Goal: Task Accomplishment & Management: Manage account settings

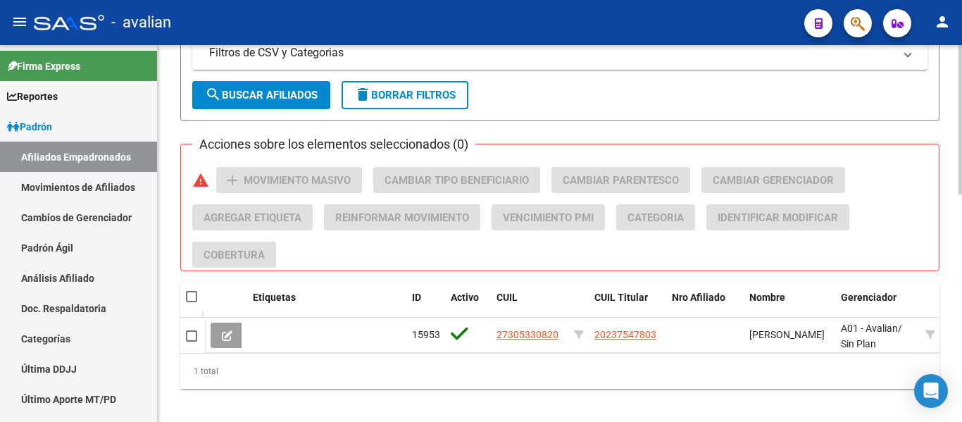
scroll to position [563, 0]
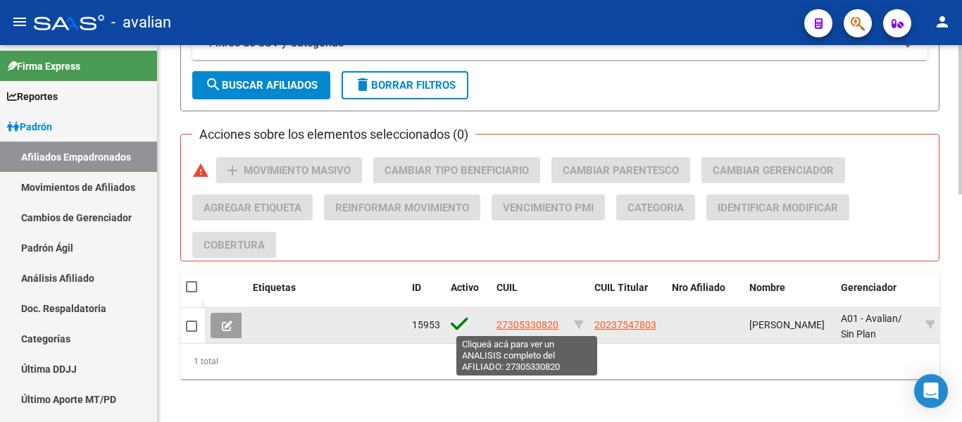
type input "27305330820"
click at [539, 325] on span "27305330820" at bounding box center [527, 324] width 62 height 11
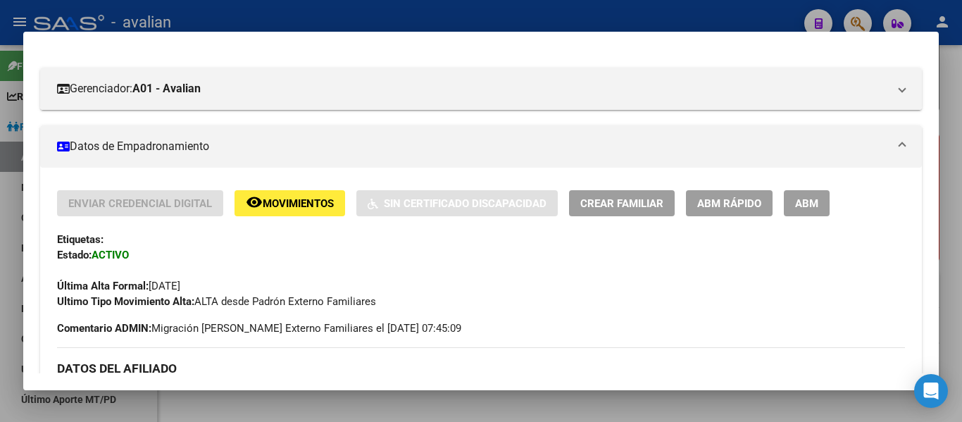
scroll to position [211, 0]
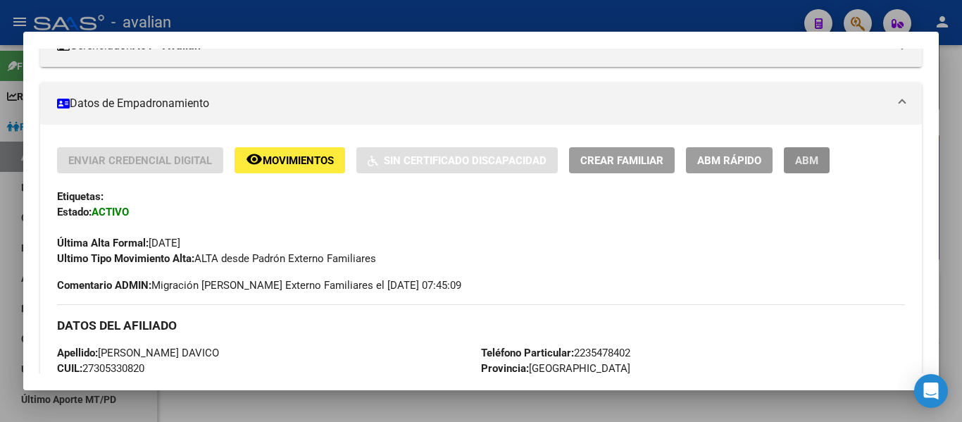
click at [804, 163] on span "ABM" at bounding box center [806, 160] width 23 height 13
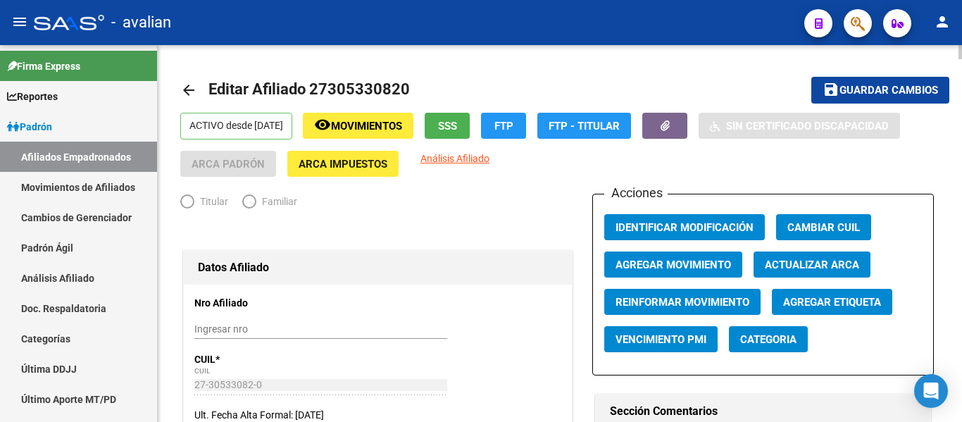
radio input "true"
type input "30-54635452-7"
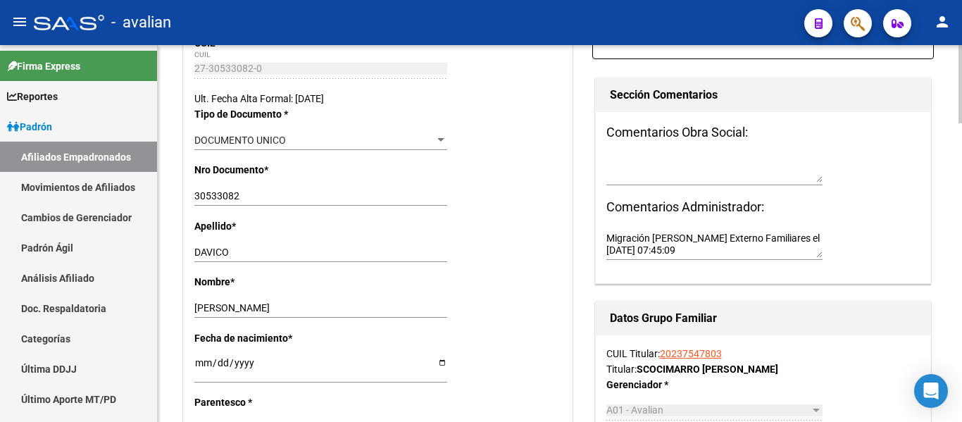
scroll to position [352, 0]
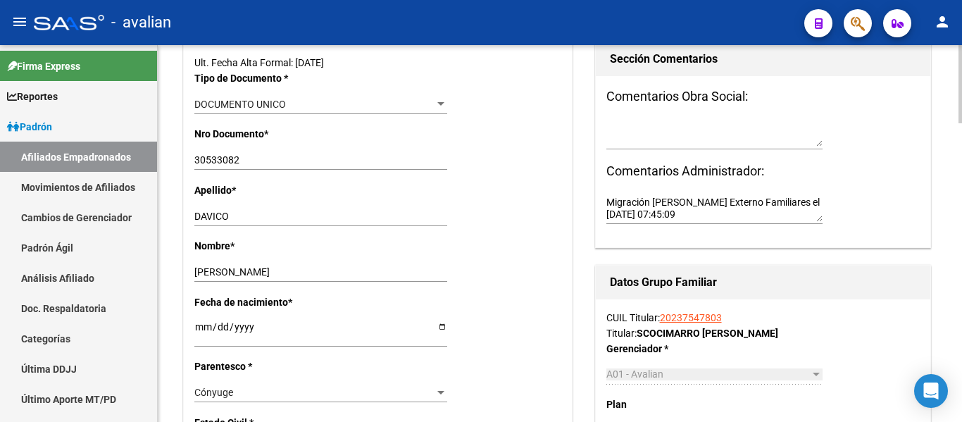
click at [692, 315] on link "20237547803" at bounding box center [691, 317] width 62 height 11
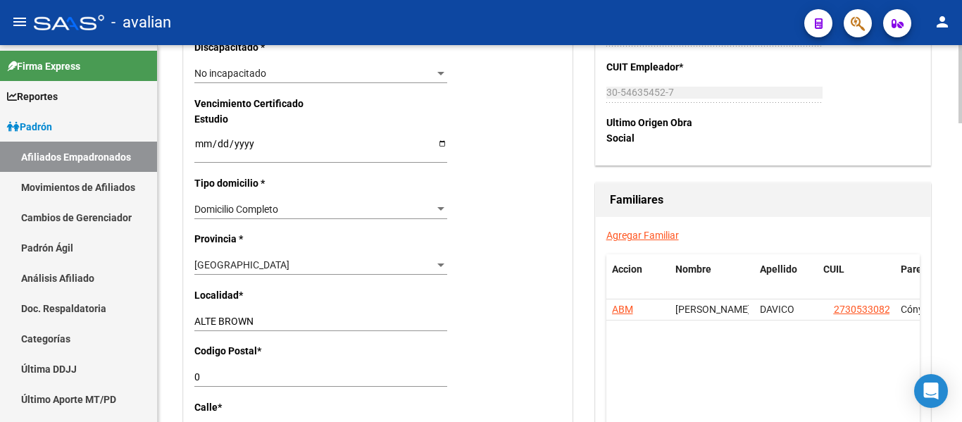
scroll to position [915, 0]
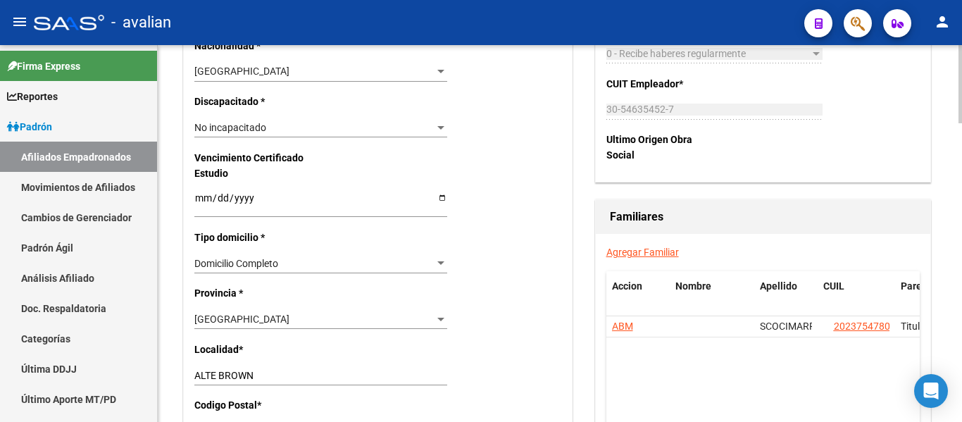
scroll to position [845, 0]
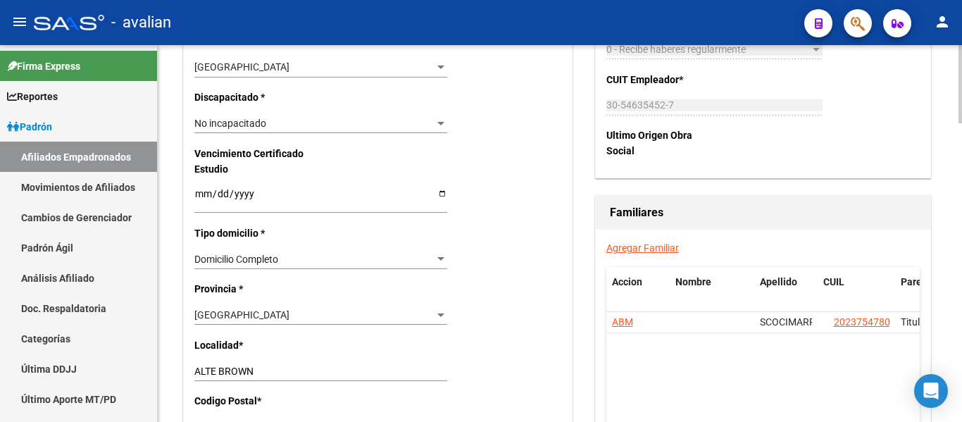
click at [253, 372] on input "ALTE BROWN" at bounding box center [320, 371] width 253 height 12
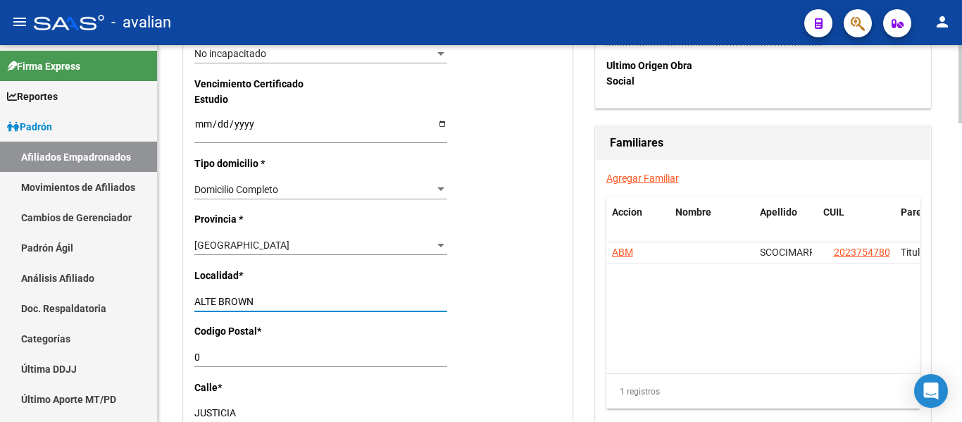
scroll to position [915, 0]
click at [210, 353] on input "0" at bounding box center [320, 357] width 253 height 12
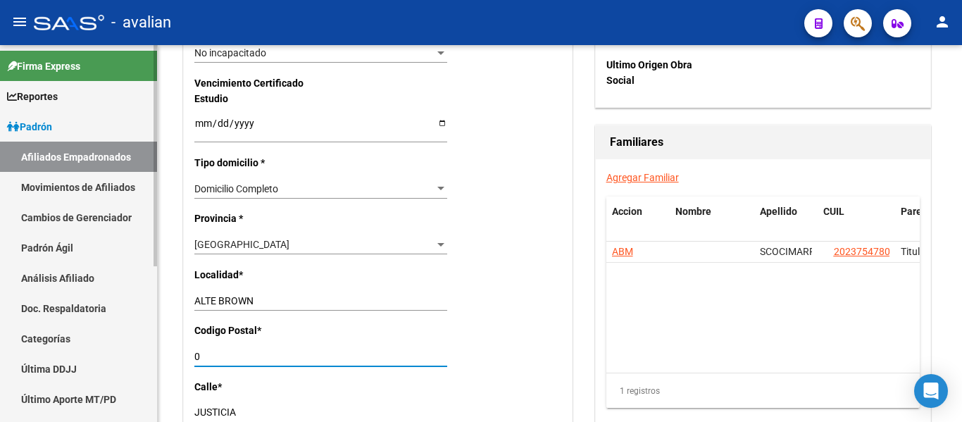
drag, startPoint x: 212, startPoint y: 353, endPoint x: 149, endPoint y: 346, distance: 63.7
click at [149, 352] on mat-sidenav-container "Firma Express Reportes [PERSON_NAME] Traspasos x O.S. Traspasos x Gerenciador T…" at bounding box center [481, 233] width 962 height 377
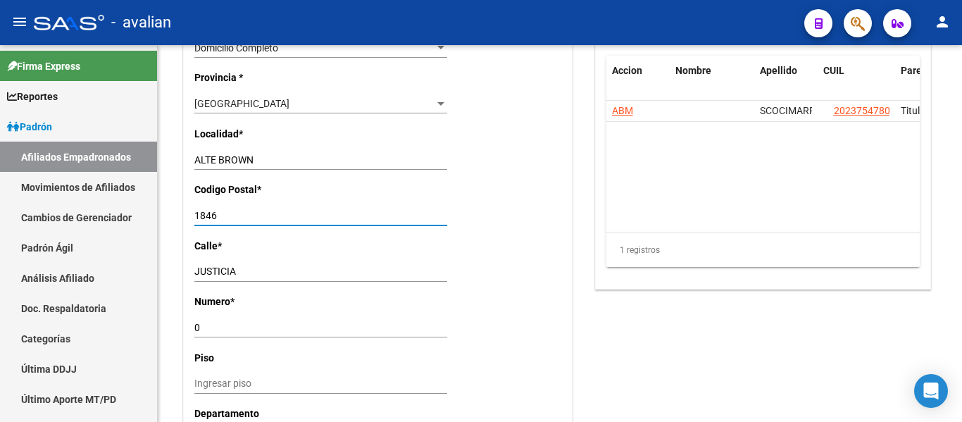
type input "1846"
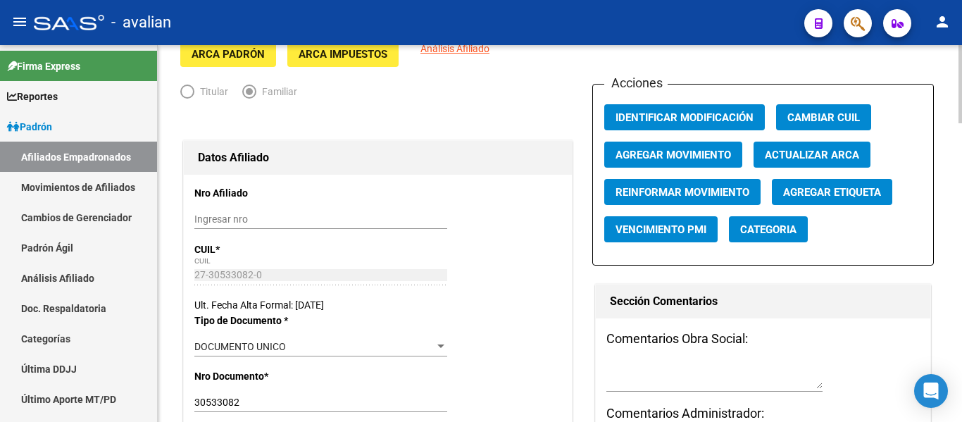
scroll to position [0, 0]
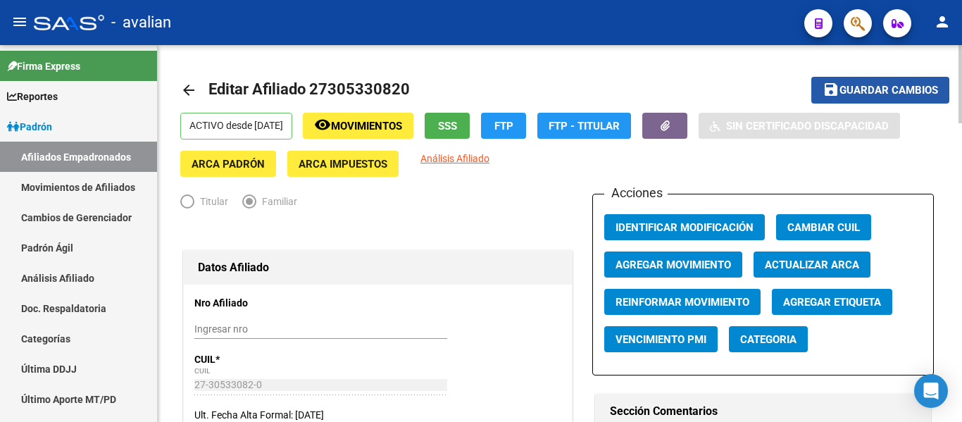
click at [849, 85] on span "Guardar cambios" at bounding box center [888, 90] width 99 height 13
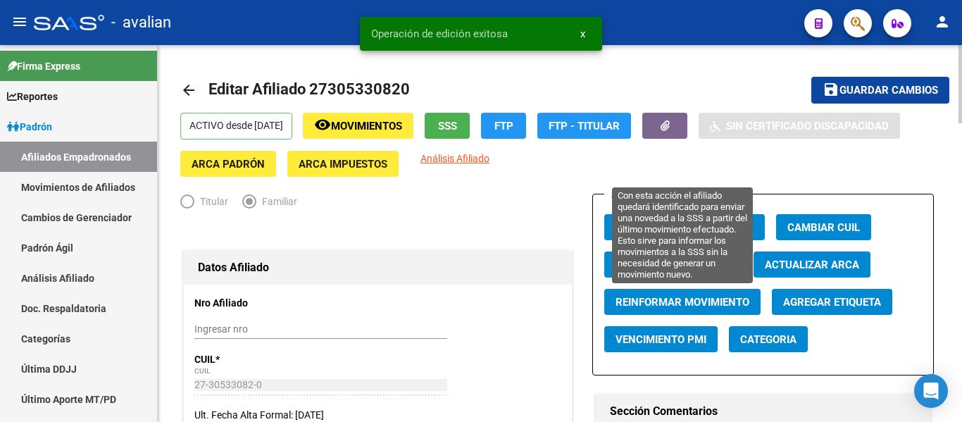
click at [663, 305] on span "Reinformar Movimiento" at bounding box center [682, 302] width 134 height 13
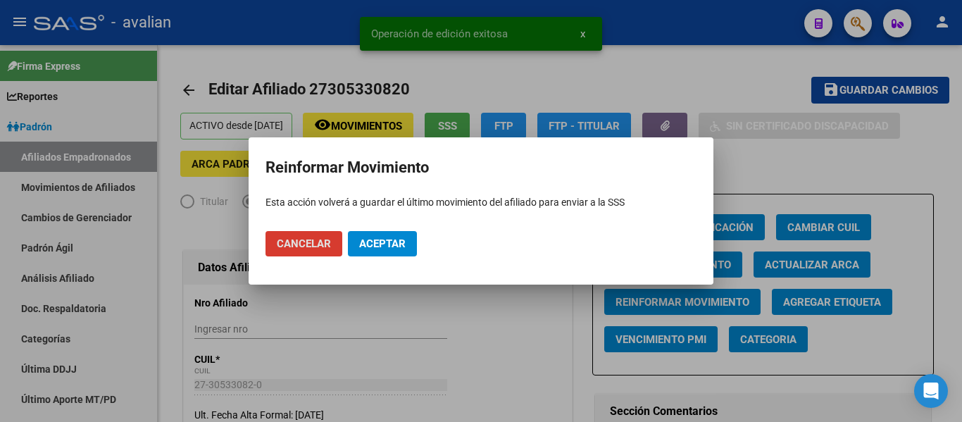
click at [387, 246] on span "Aceptar" at bounding box center [382, 243] width 46 height 13
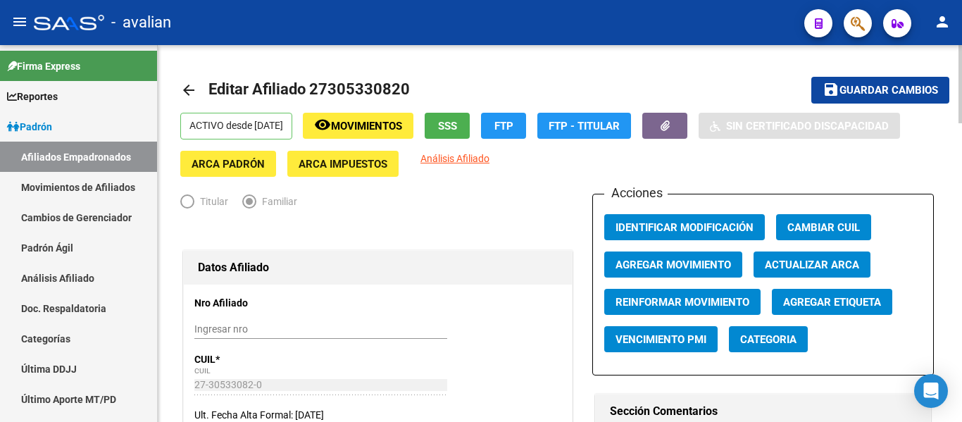
click at [188, 97] on mat-icon "arrow_back" at bounding box center [188, 90] width 17 height 17
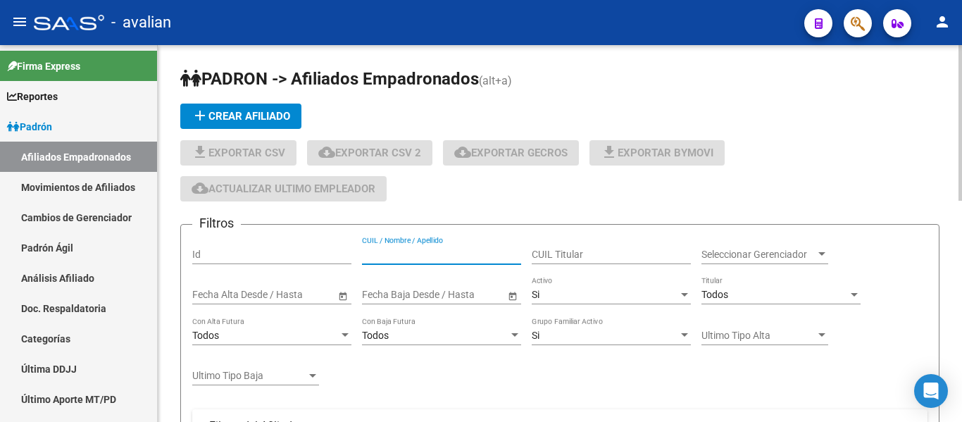
click at [471, 253] on input "CUIL / Nombre / Apellido" at bounding box center [441, 254] width 159 height 12
paste input "27382273252"
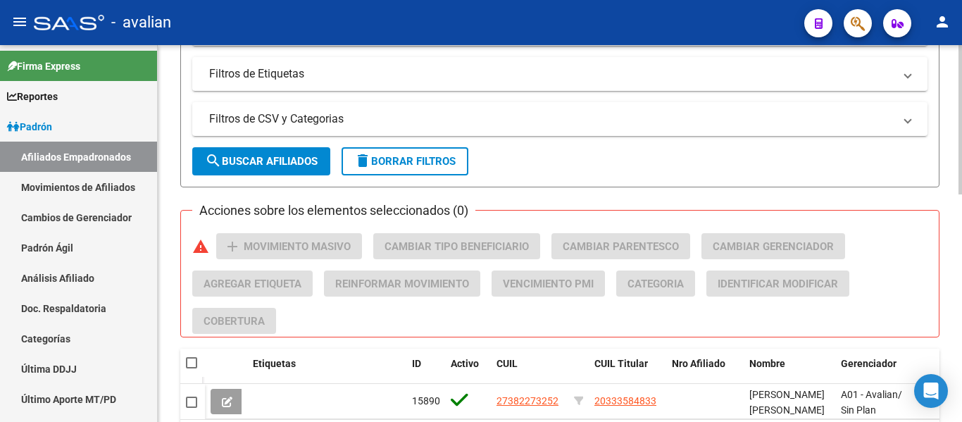
scroll to position [493, 0]
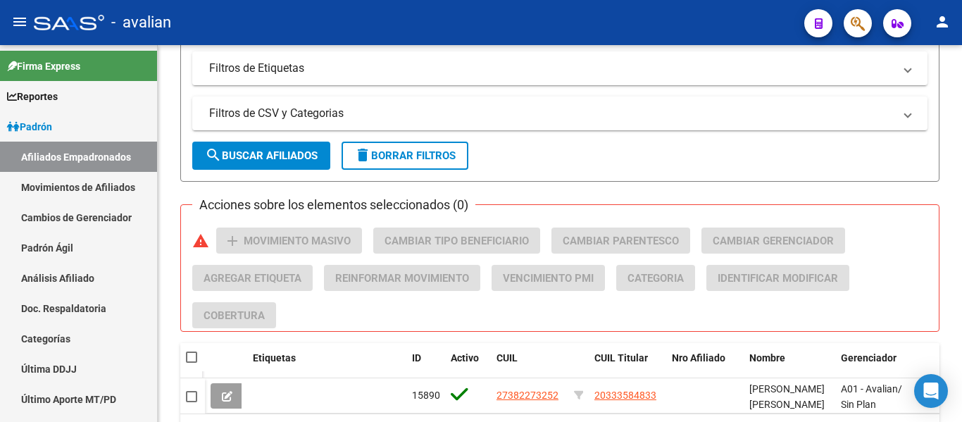
type input "27382273252"
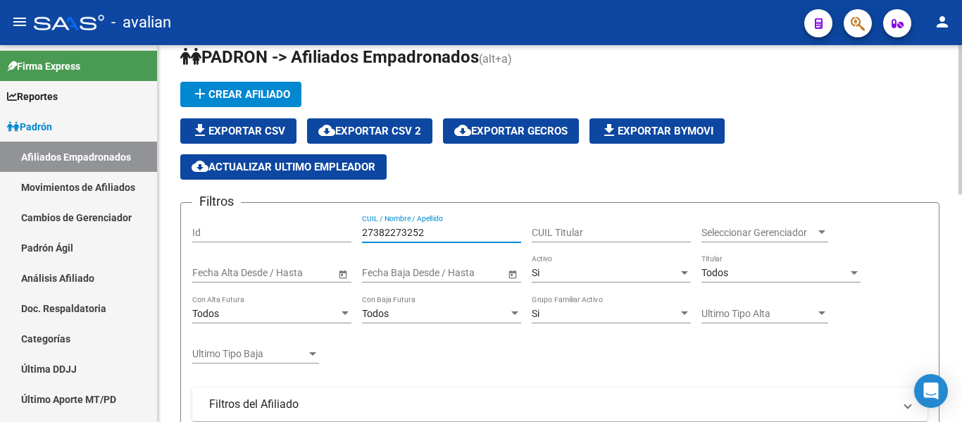
scroll to position [0, 0]
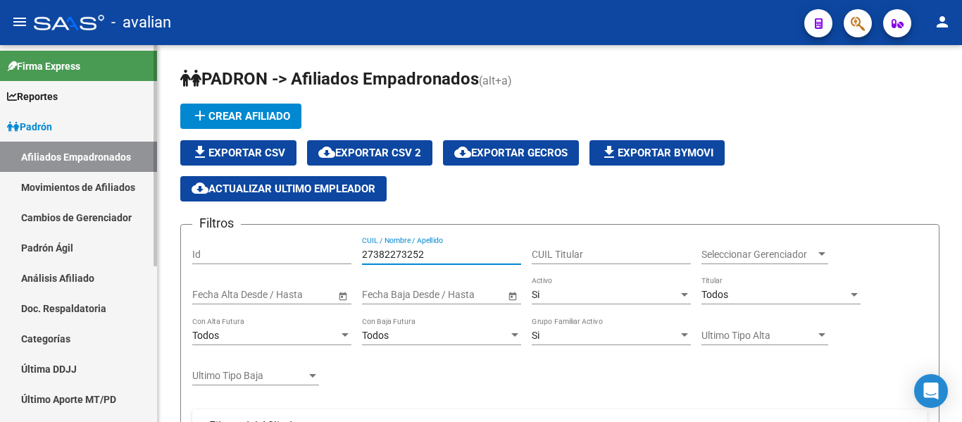
drag, startPoint x: 448, startPoint y: 248, endPoint x: 0, endPoint y: 180, distance: 453.0
click at [0, 180] on mat-sidenav-container "Firma Express Reportes [PERSON_NAME] Traspasos x O.S. Traspasos x Gerenciador T…" at bounding box center [481, 233] width 962 height 377
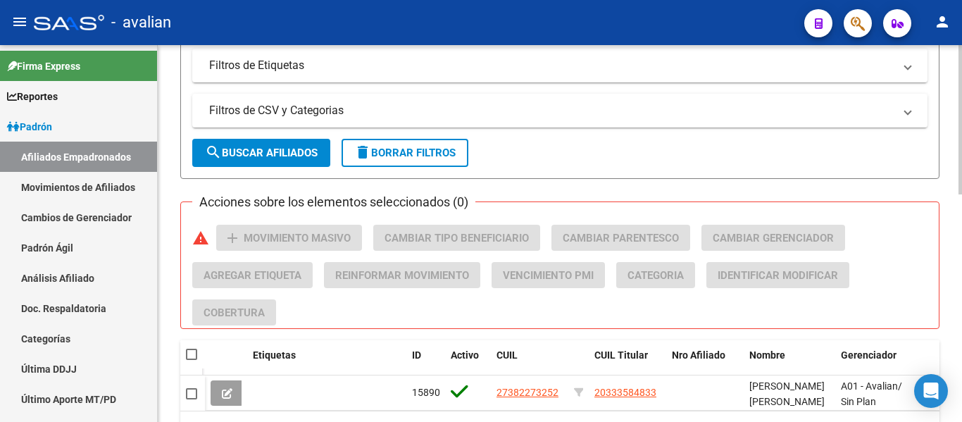
scroll to position [576, 0]
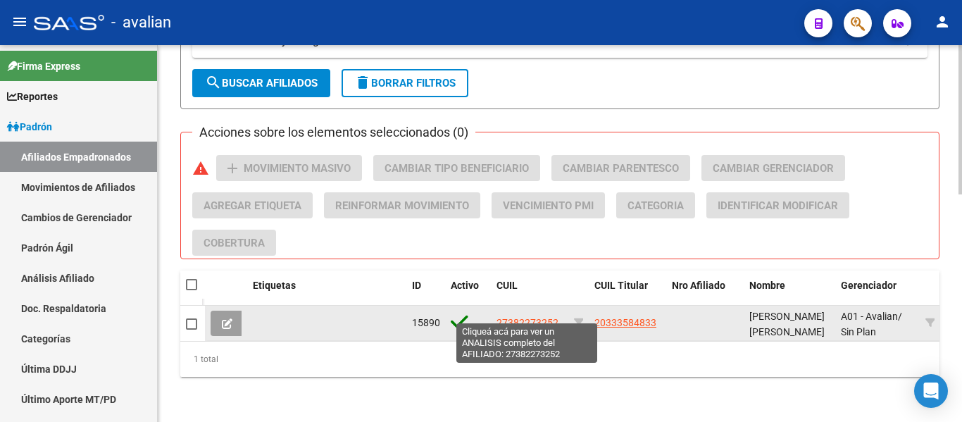
click at [543, 317] on span "27382273252" at bounding box center [527, 322] width 62 height 11
type textarea "27382273252"
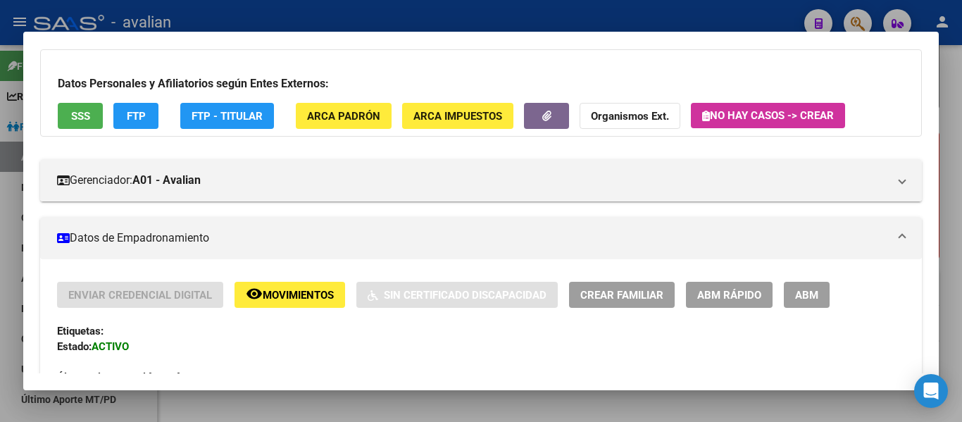
scroll to position [70, 0]
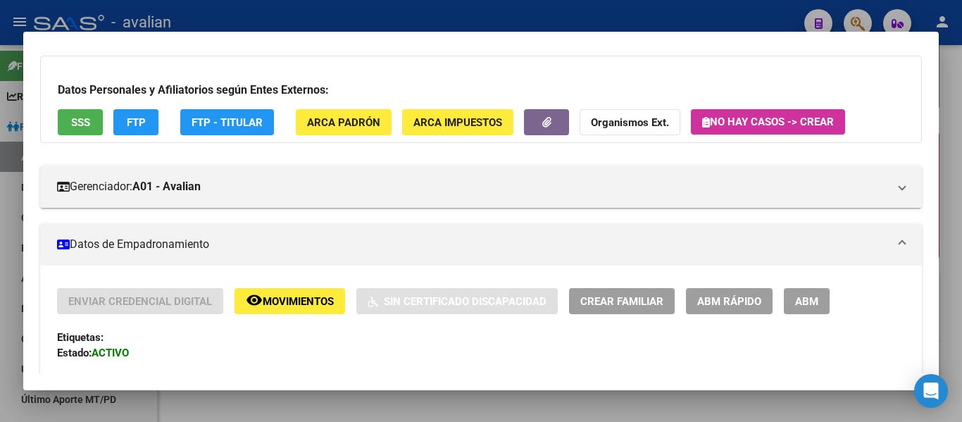
click at [815, 301] on span "ABM" at bounding box center [806, 301] width 23 height 13
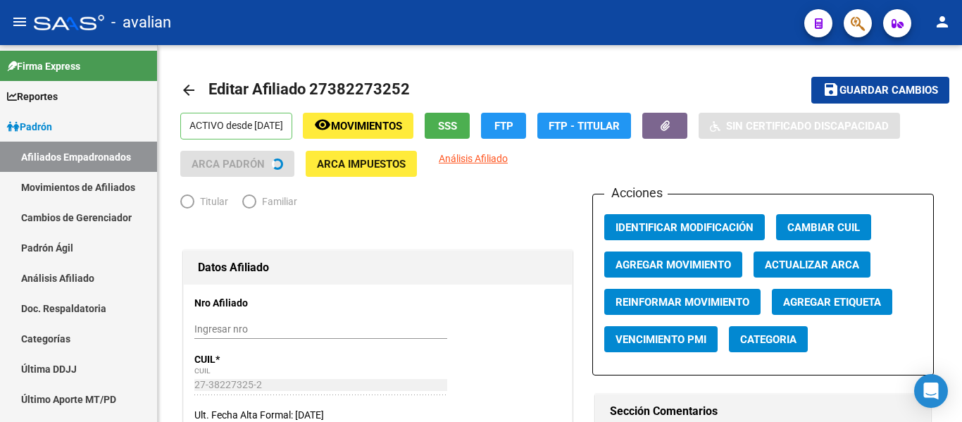
radio input "true"
type input "30-70764983-2"
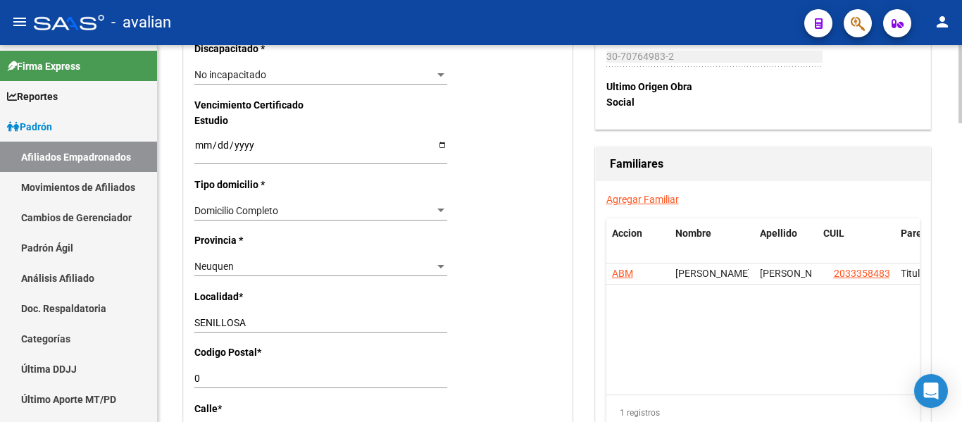
scroll to position [915, 0]
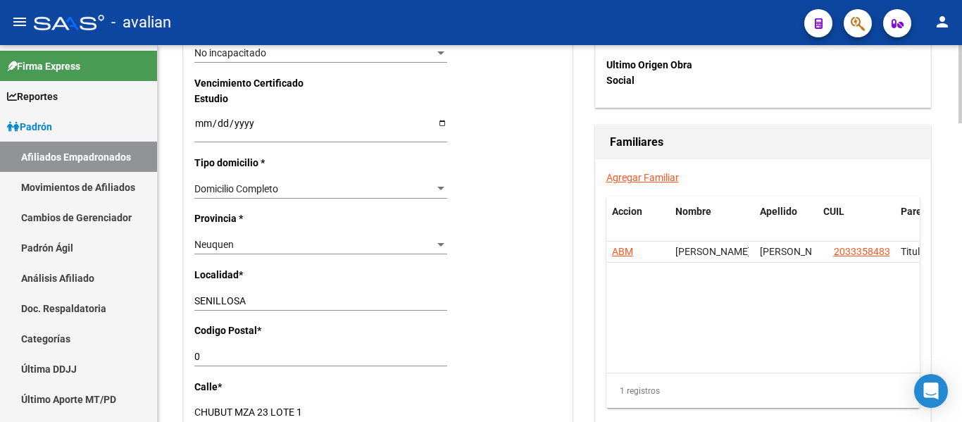
click at [234, 303] on input "SENILLOSA" at bounding box center [320, 301] width 253 height 12
drag, startPoint x: 222, startPoint y: 358, endPoint x: 0, endPoint y: 321, distance: 225.4
click at [0, 321] on mat-sidenav-container "Firma Express Reportes [PERSON_NAME] Traspasos x O.S. Traspasos x Gerenciador T…" at bounding box center [481, 233] width 962 height 377
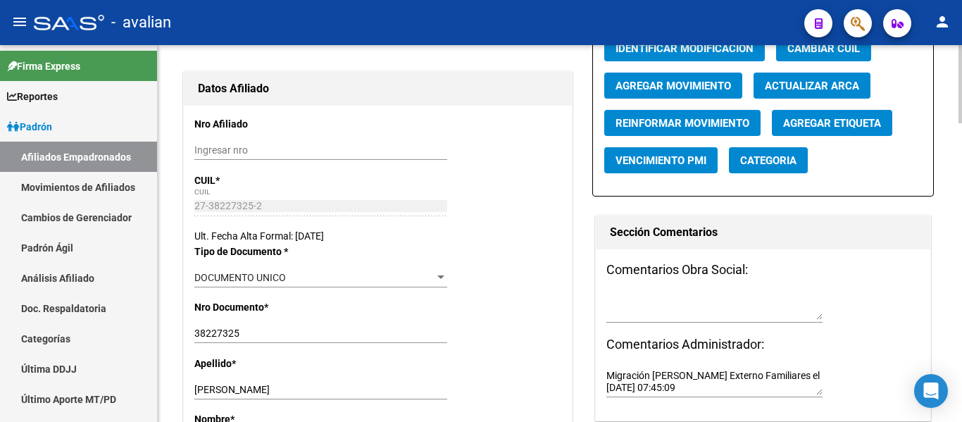
scroll to position [0, 0]
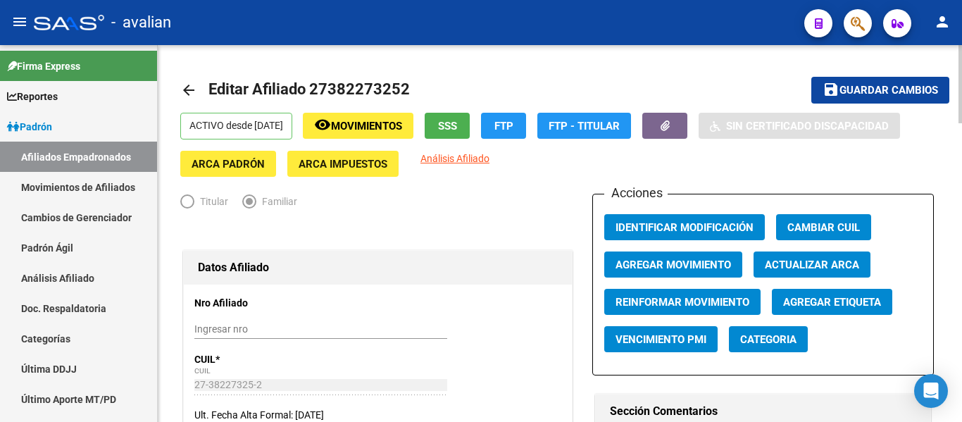
type input "8320"
click at [866, 84] on span "Guardar cambios" at bounding box center [888, 90] width 99 height 13
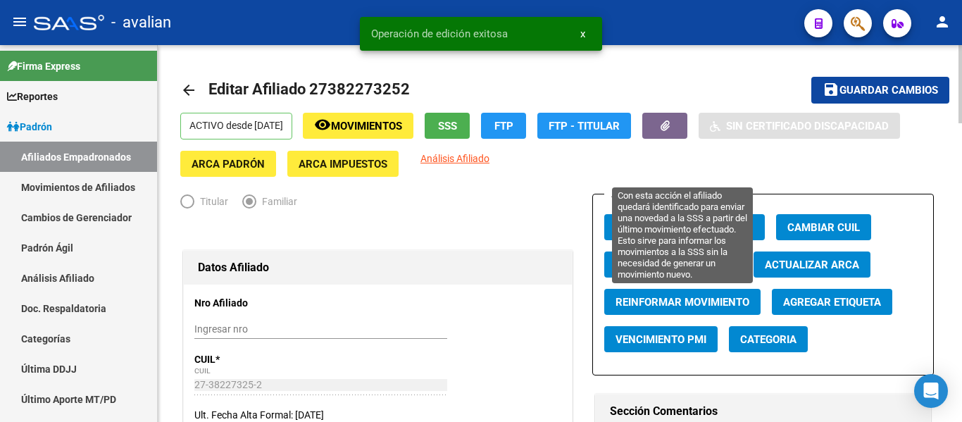
click at [613, 306] on button "Reinformar Movimiento" at bounding box center [682, 302] width 156 height 26
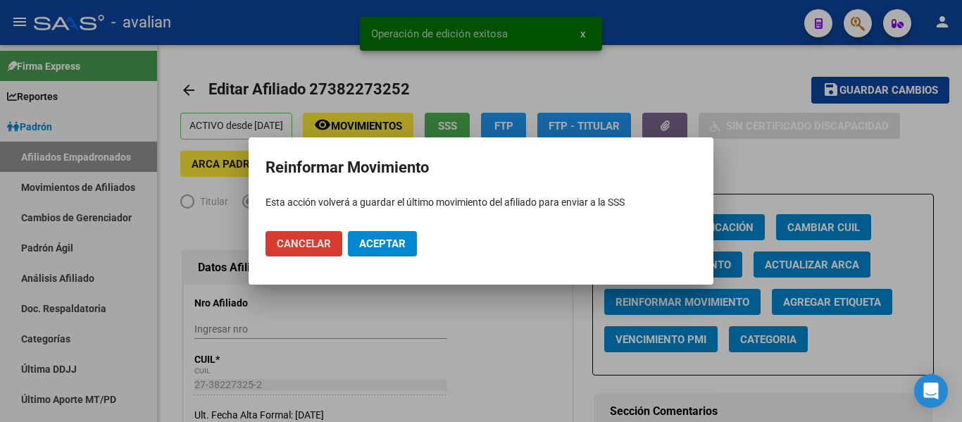
click at [393, 244] on span "Aceptar" at bounding box center [382, 243] width 46 height 13
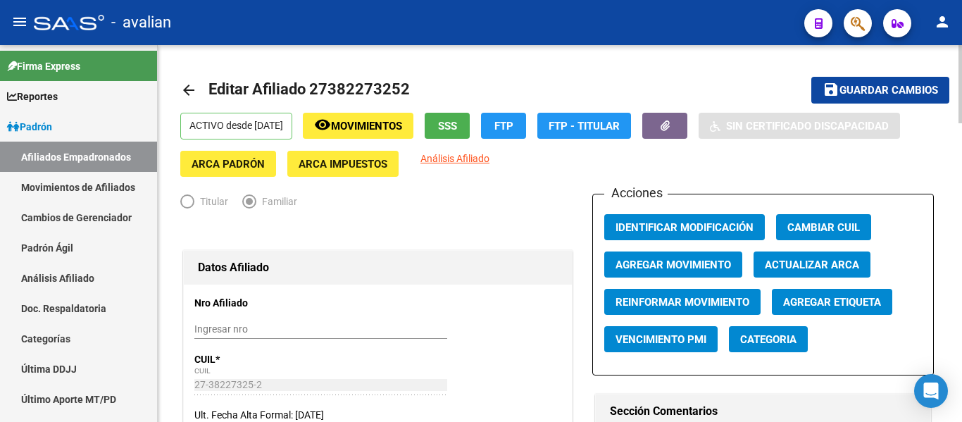
click at [189, 94] on mat-icon "arrow_back" at bounding box center [188, 90] width 17 height 17
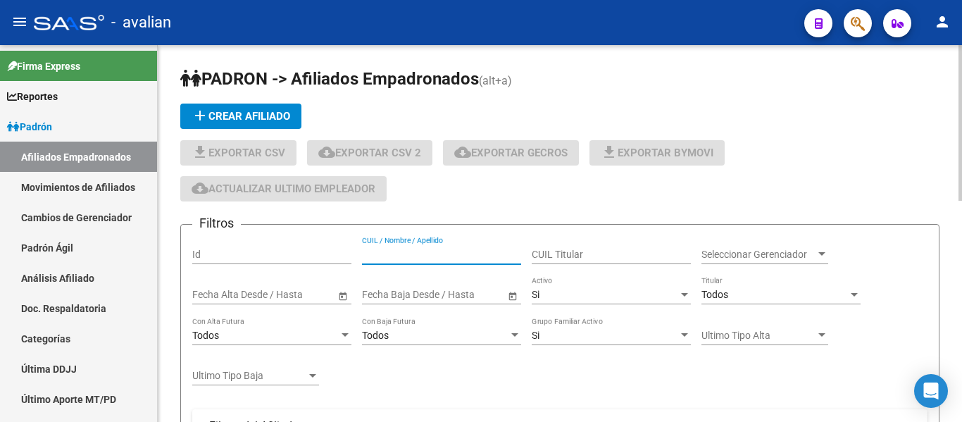
click at [423, 255] on input "CUIL / Nombre / Apellido" at bounding box center [441, 254] width 159 height 12
paste input "20333584833"
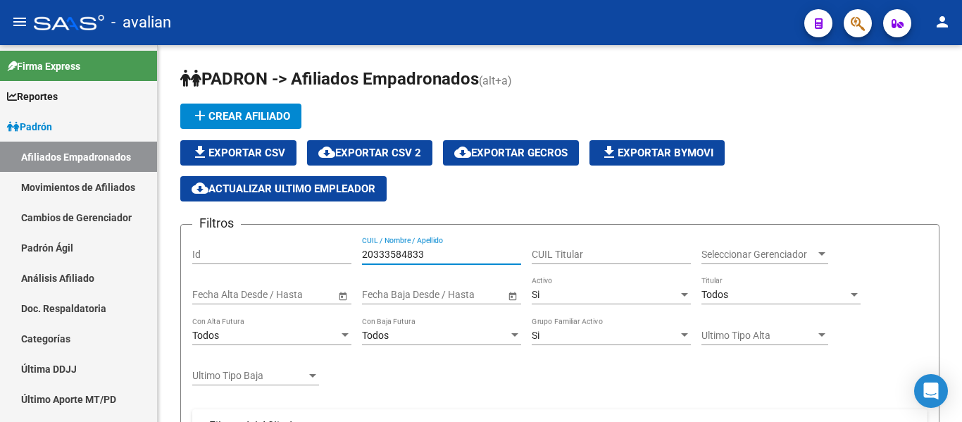
type input "20333584833"
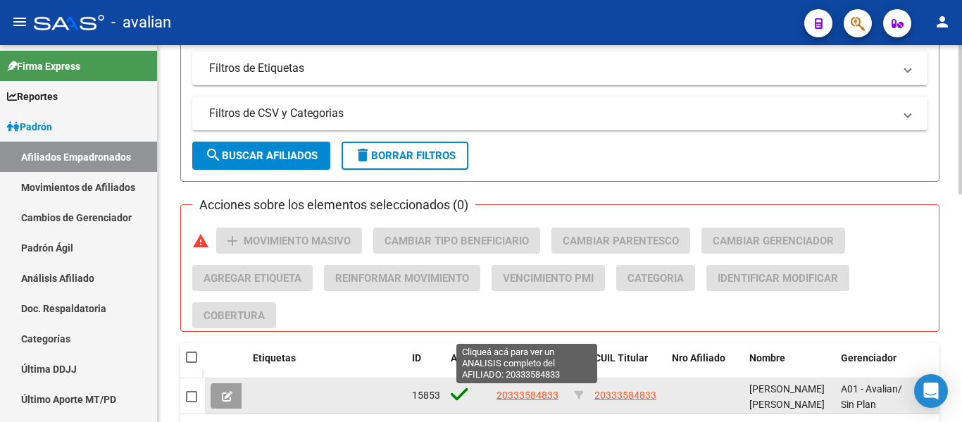
click at [549, 398] on span "20333584833" at bounding box center [527, 394] width 62 height 11
type textarea "20333584833"
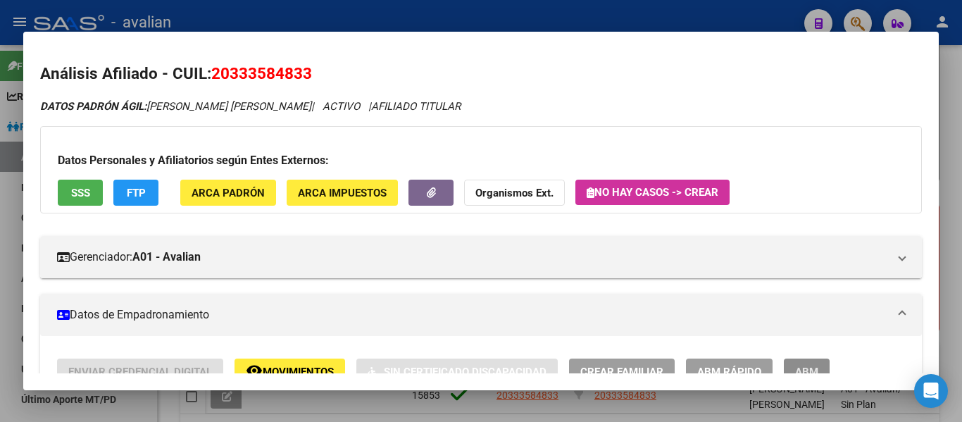
click at [815, 369] on span "ABM" at bounding box center [806, 371] width 23 height 13
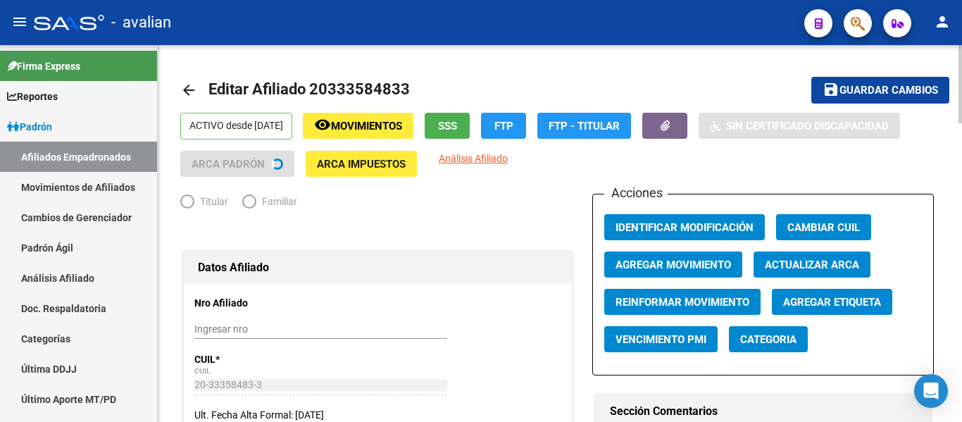
radio input "true"
type input "30-70764983-2"
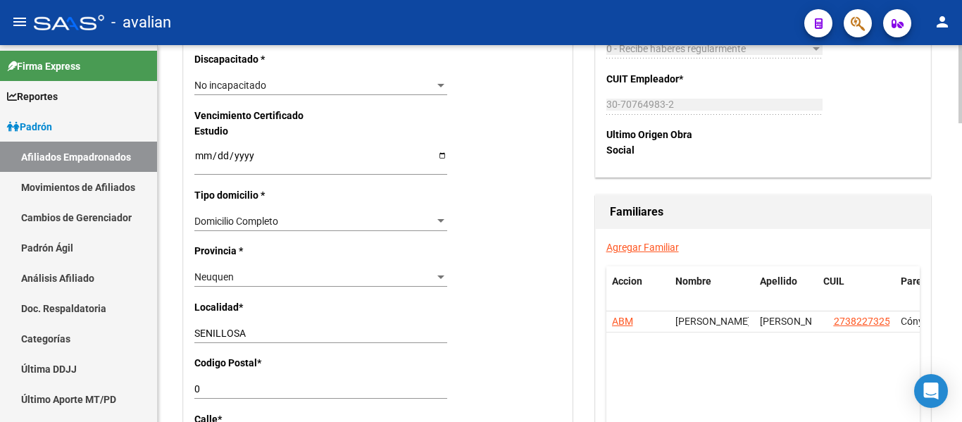
scroll to position [915, 0]
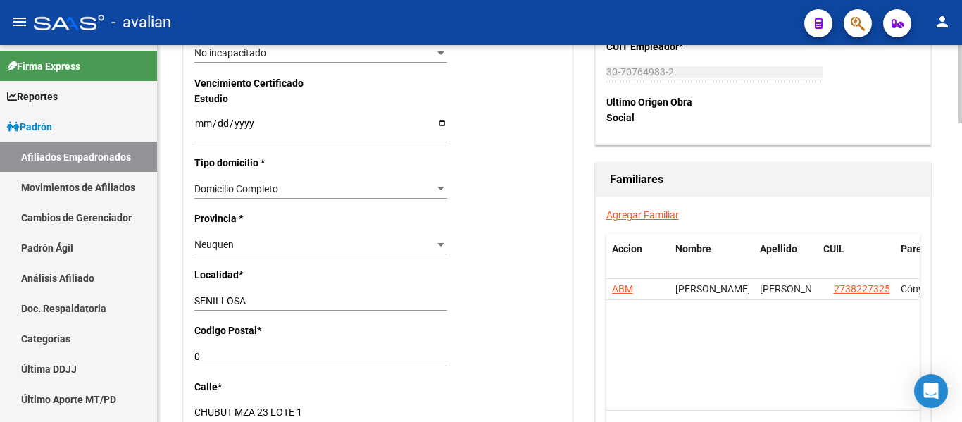
click at [354, 347] on div "0 Ingresar el codigo" at bounding box center [320, 356] width 253 height 20
drag, startPoint x: 220, startPoint y: 355, endPoint x: 0, endPoint y: 358, distance: 219.6
click at [0, 358] on mat-sidenav-container "Firma Express Reportes [PERSON_NAME] Traspasos x O.S. Traspasos x Gerenciador T…" at bounding box center [481, 233] width 962 height 377
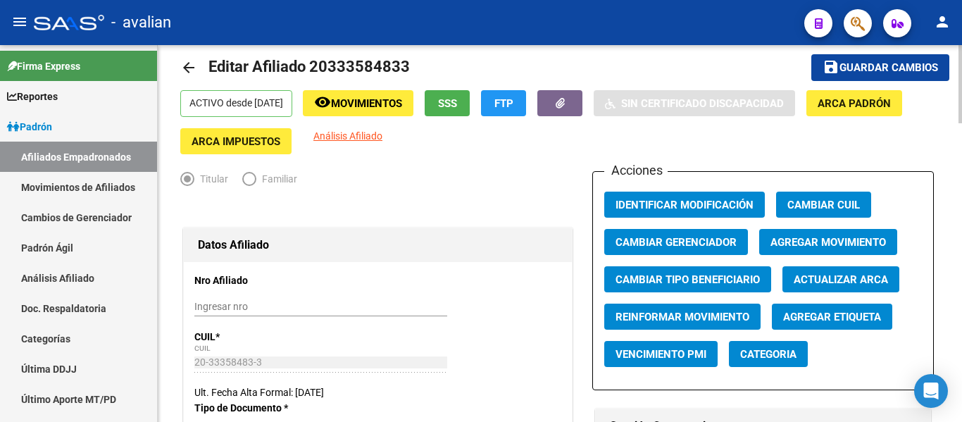
scroll to position [0, 0]
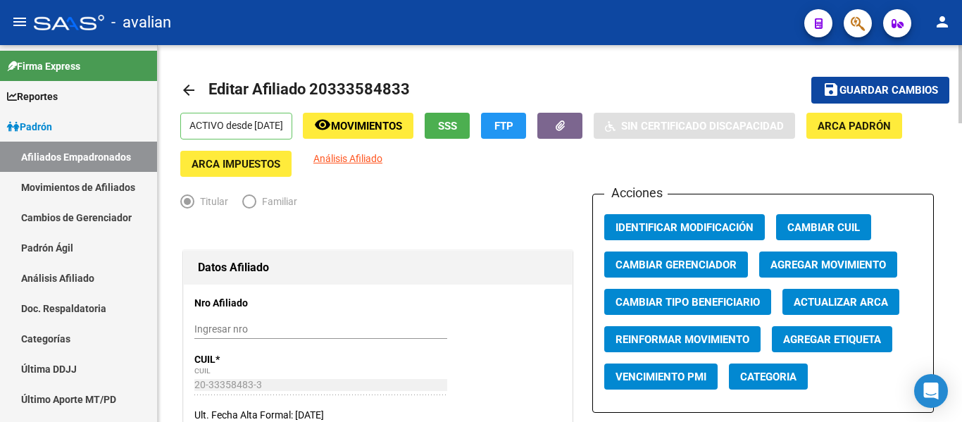
type input "8320"
click at [859, 90] on span "Guardar cambios" at bounding box center [888, 90] width 99 height 13
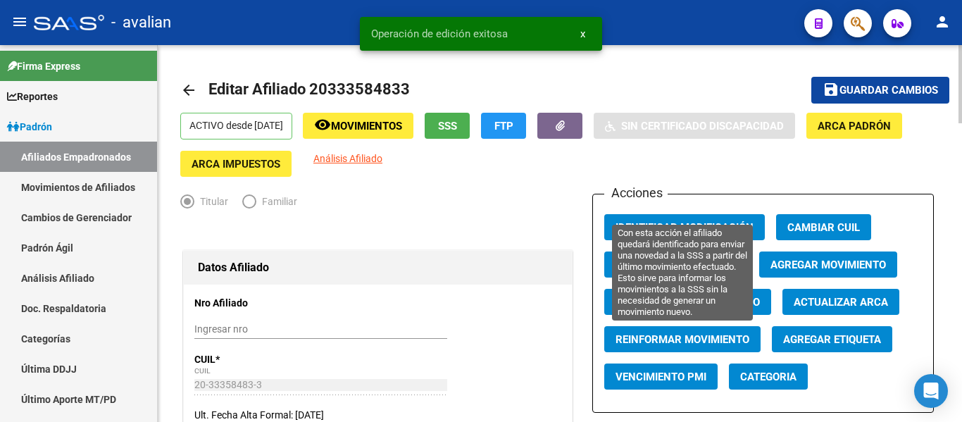
click at [634, 336] on span "Reinformar Movimiento" at bounding box center [682, 339] width 134 height 13
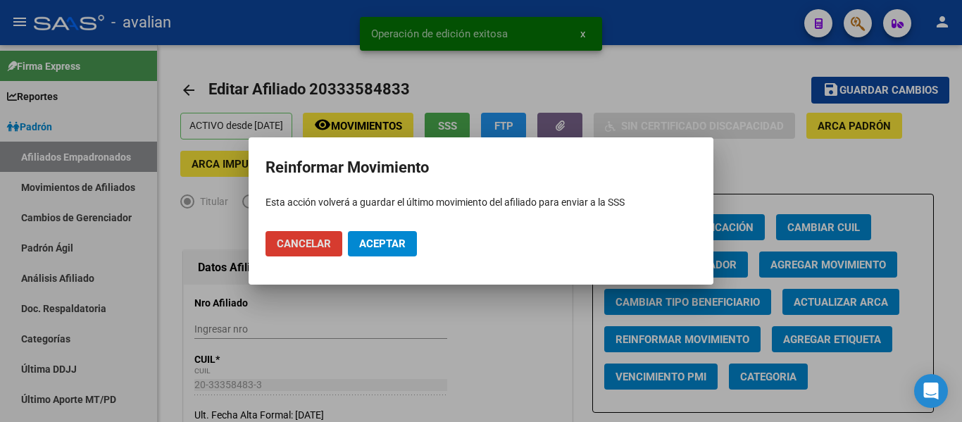
click at [393, 242] on span "Aceptar" at bounding box center [382, 243] width 46 height 13
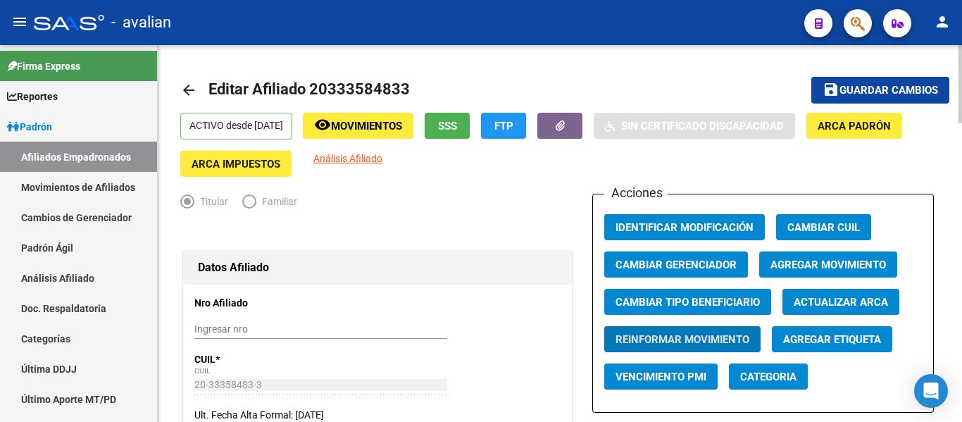
click at [191, 90] on mat-icon "arrow_back" at bounding box center [188, 90] width 17 height 17
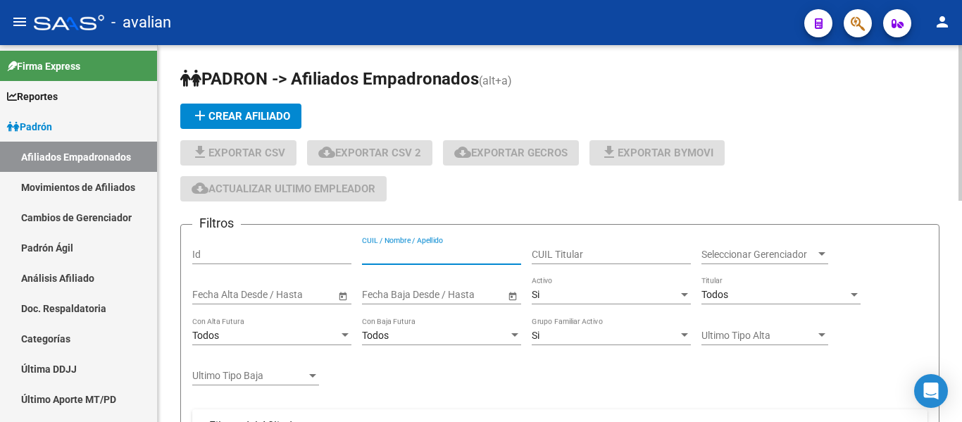
click at [454, 254] on input "CUIL / Nombre / Apellido" at bounding box center [441, 254] width 159 height 12
paste input "20237547803"
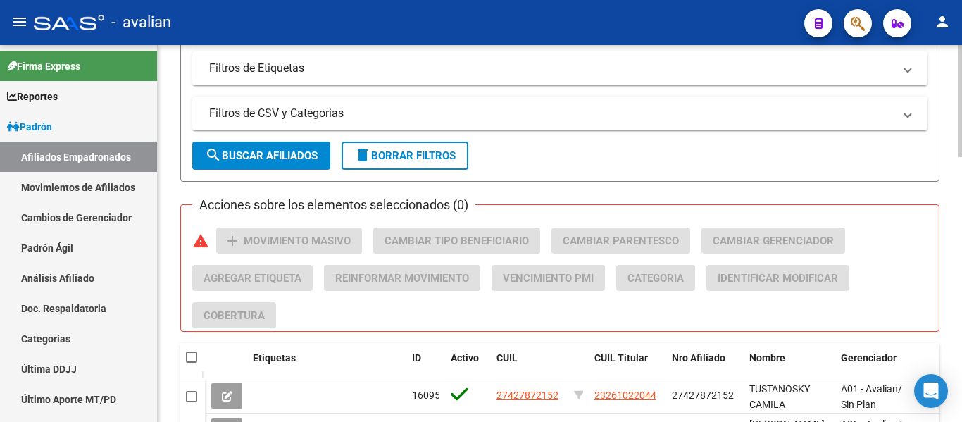
scroll to position [576, 0]
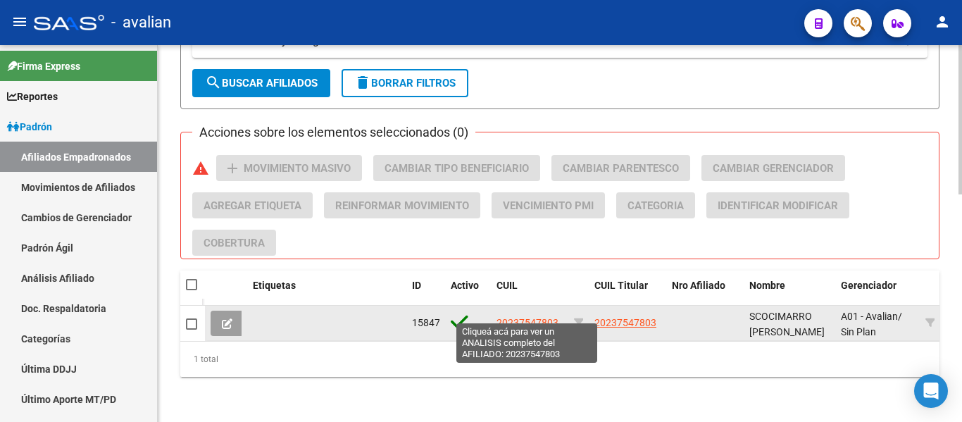
type input "20237547803"
click at [517, 317] on span "20237547803" at bounding box center [527, 322] width 62 height 11
type textarea "20237547803"
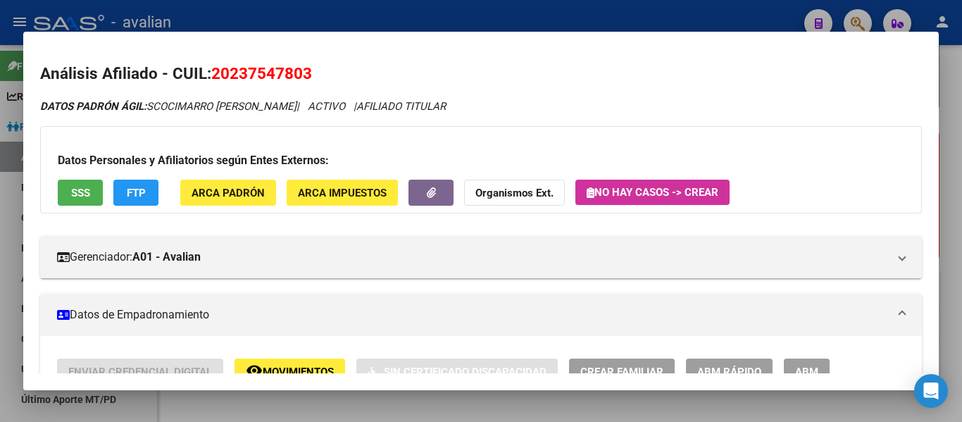
click at [803, 365] on span "ABM" at bounding box center [806, 371] width 23 height 13
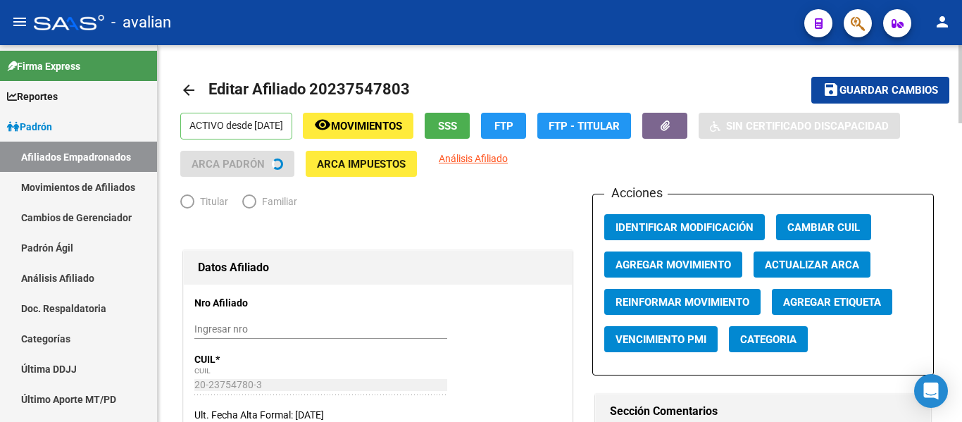
radio input "true"
type input "30-54635452-7"
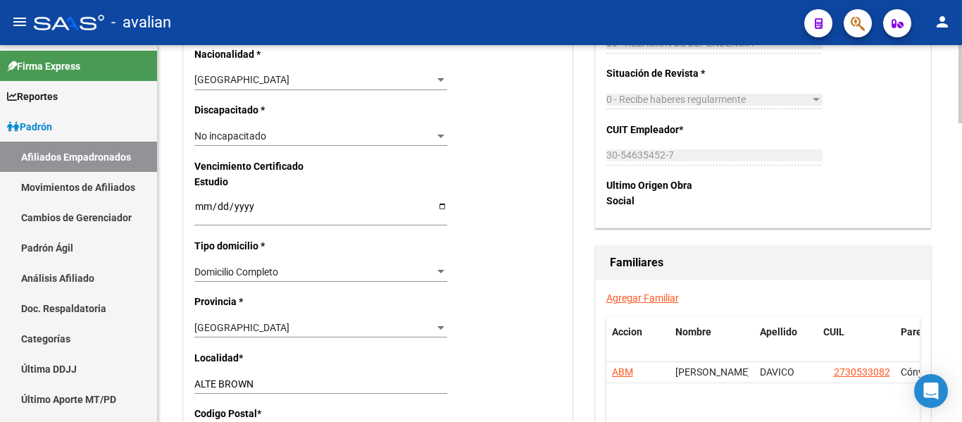
scroll to position [915, 0]
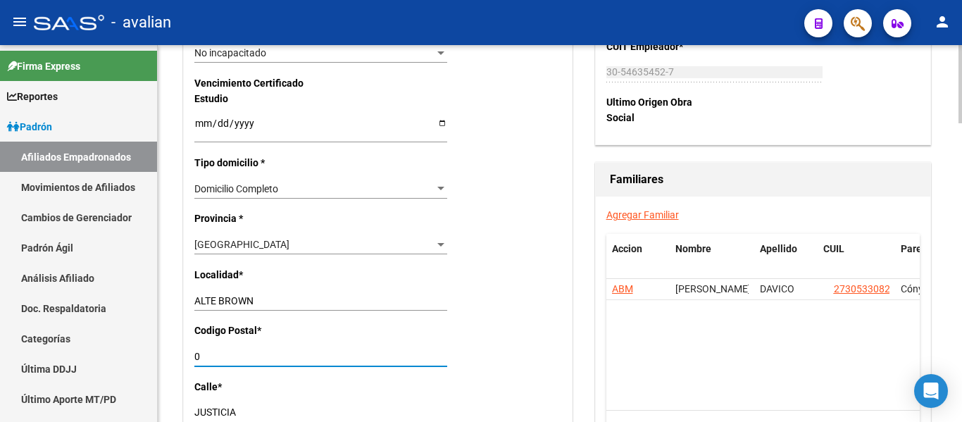
drag, startPoint x: 205, startPoint y: 353, endPoint x: 160, endPoint y: 305, distance: 66.2
click at [149, 350] on mat-sidenav-container "Firma Express Reportes [PERSON_NAME] Traspasos x O.S. Traspasos x Gerenciador T…" at bounding box center [481, 233] width 962 height 377
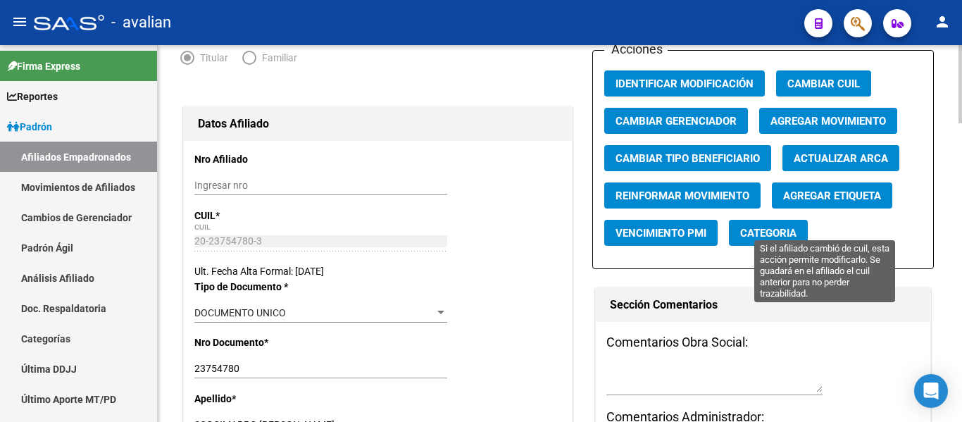
scroll to position [0, 0]
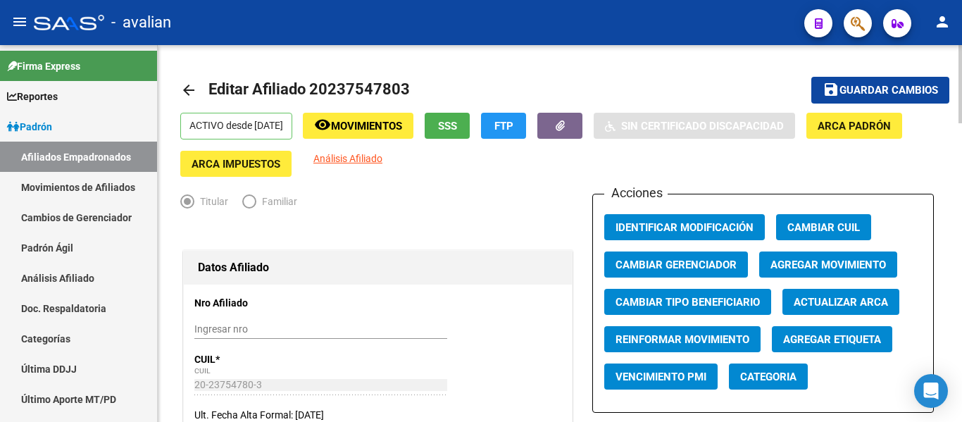
type input "1846"
click at [878, 93] on span "Guardar cambios" at bounding box center [888, 90] width 99 height 13
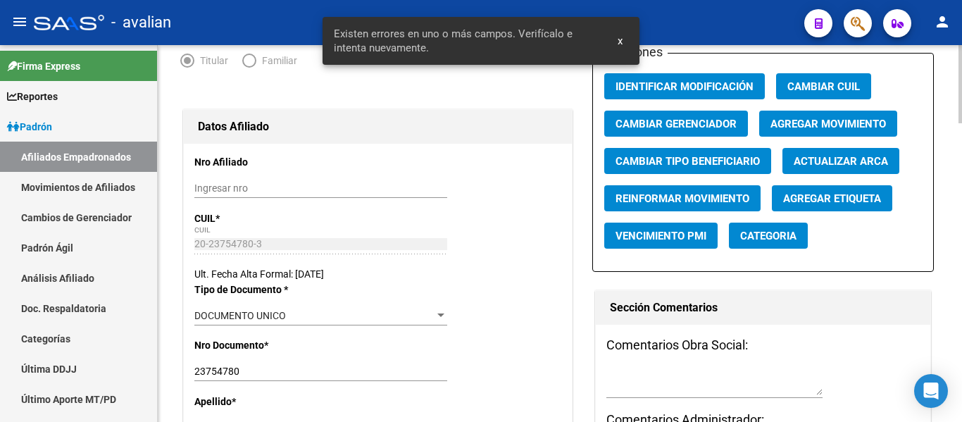
scroll to position [352, 0]
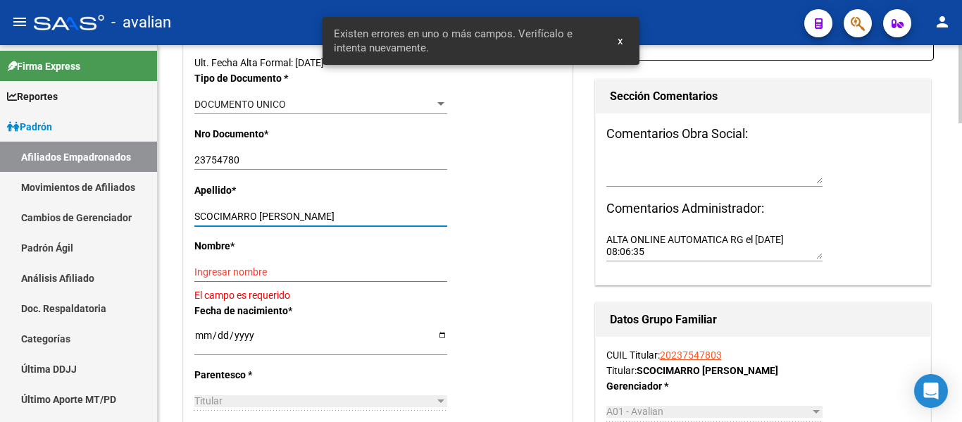
drag, startPoint x: 260, startPoint y: 215, endPoint x: 354, endPoint y: 221, distance: 94.5
click at [354, 221] on input "SCOCIMARRO [PERSON_NAME]" at bounding box center [320, 216] width 253 height 12
type input "SCOCIMARRO"
click at [234, 272] on input "Ingresar nombre" at bounding box center [320, 272] width 253 height 12
paste input "[PERSON_NAME]"
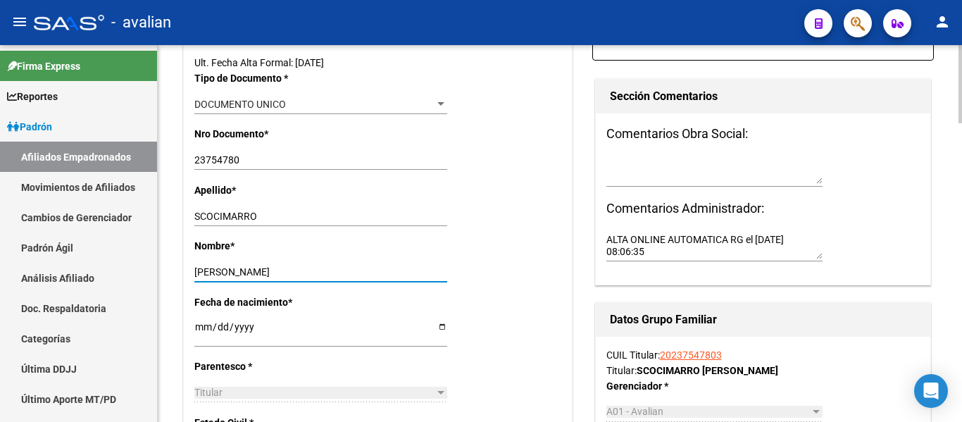
scroll to position [0, 0]
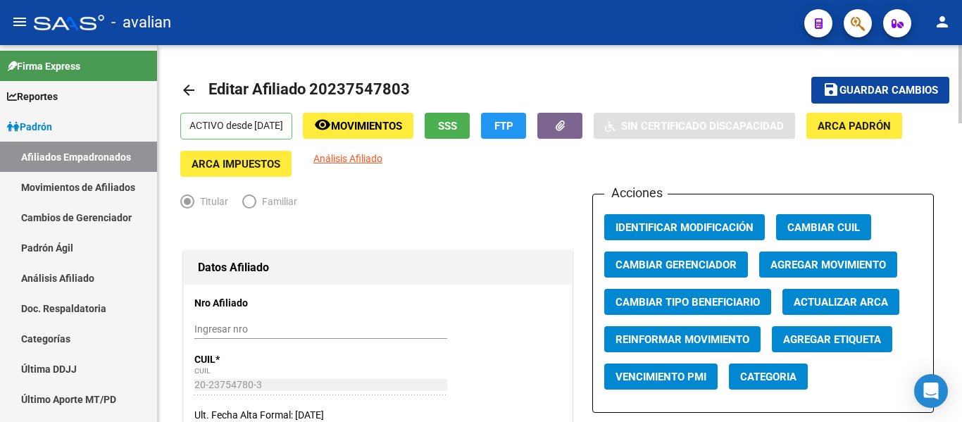
type input "[PERSON_NAME]"
click at [874, 81] on button "save Guardar cambios" at bounding box center [880, 90] width 138 height 26
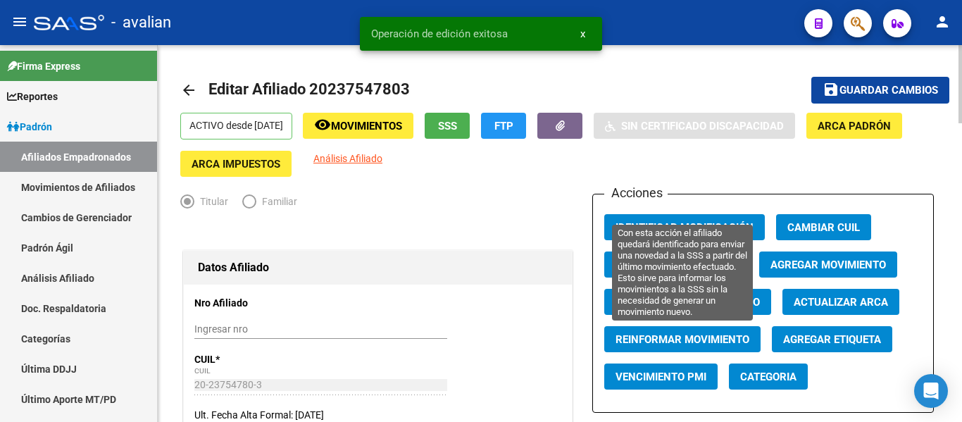
click at [617, 341] on span "Reinformar Movimiento" at bounding box center [682, 339] width 134 height 13
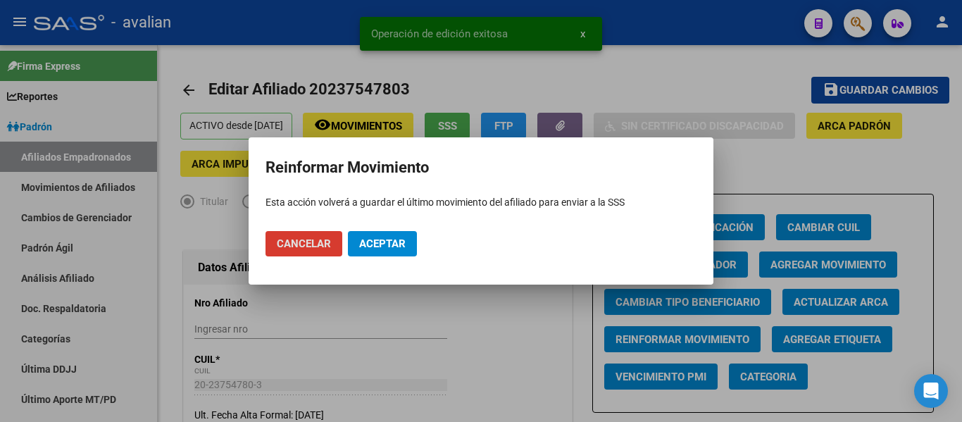
click at [410, 253] on button "Aceptar" at bounding box center [382, 243] width 69 height 25
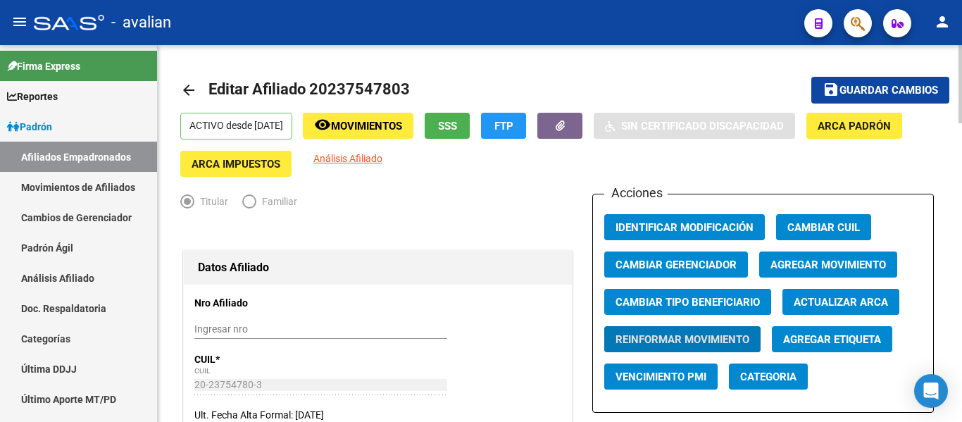
click at [184, 87] on mat-icon "arrow_back" at bounding box center [188, 90] width 17 height 17
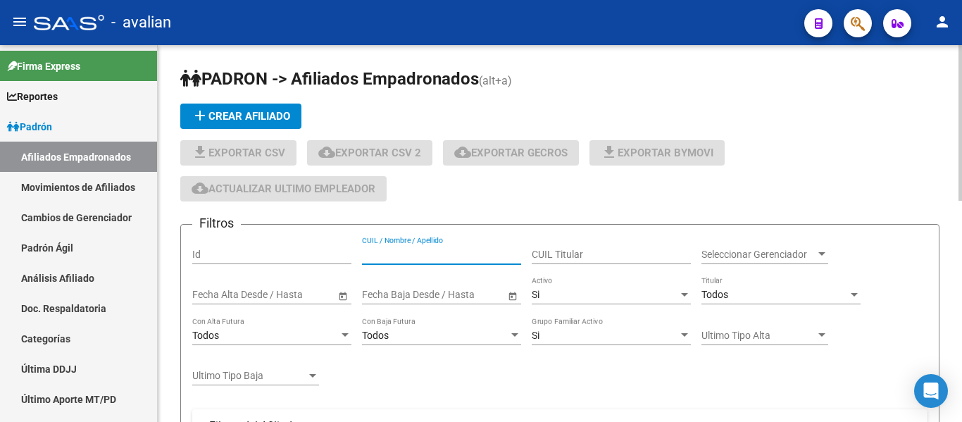
click at [474, 254] on input "CUIL / Nombre / Apellido" at bounding box center [441, 254] width 159 height 12
paste input "23960928539"
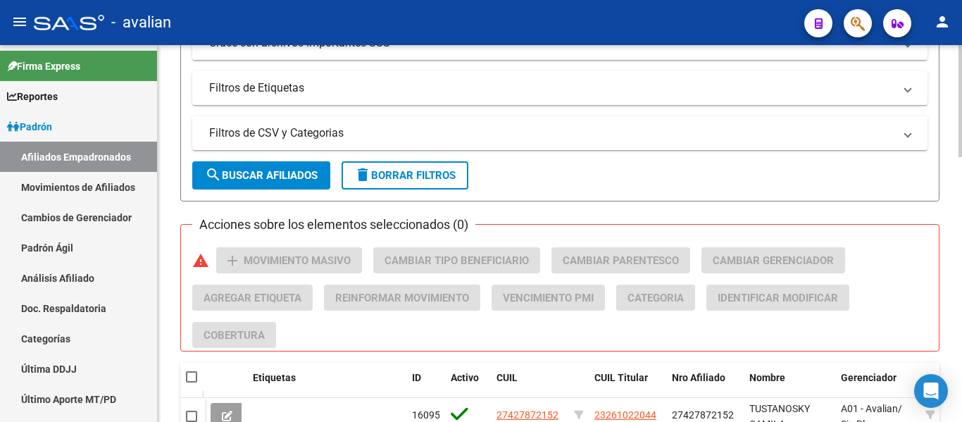
scroll to position [576, 0]
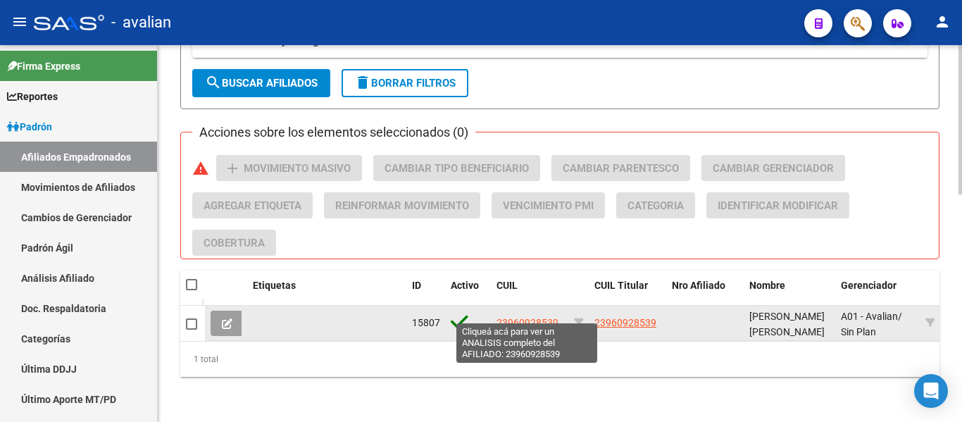
type input "23960928539"
click at [524, 317] on span "23960928539" at bounding box center [527, 322] width 62 height 11
type textarea "23960928539"
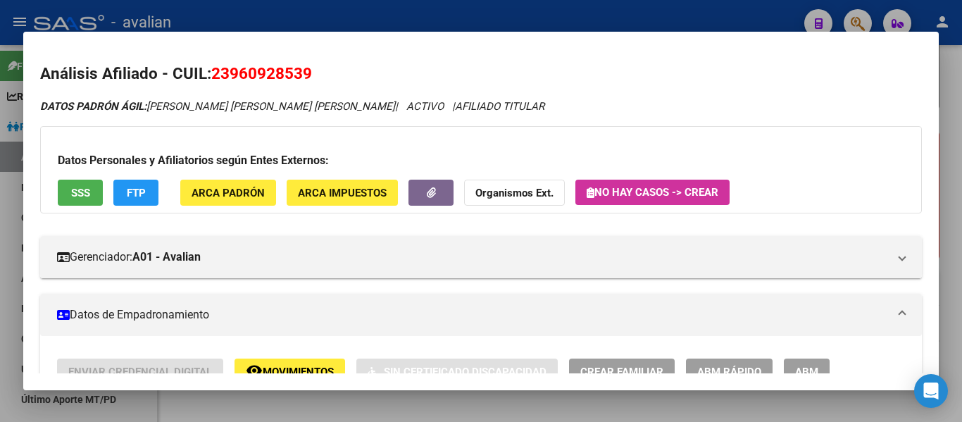
click at [816, 368] on span "ABM" at bounding box center [806, 371] width 23 height 13
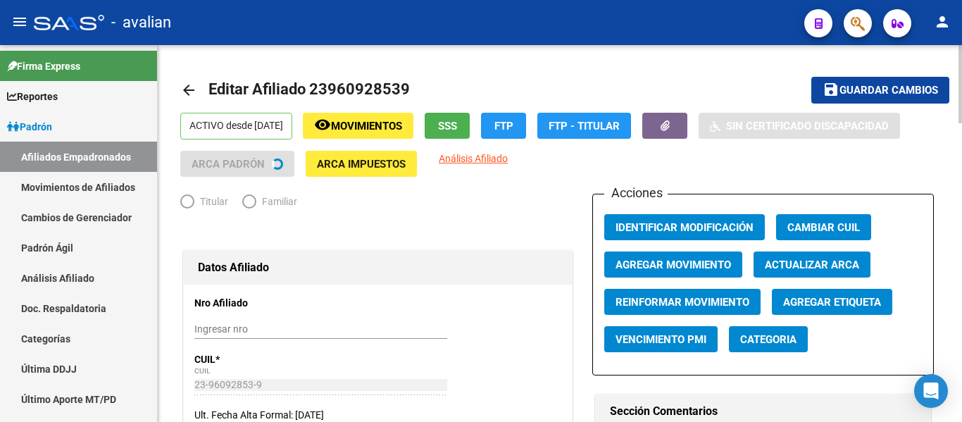
radio input "true"
type input "33-70918084-9"
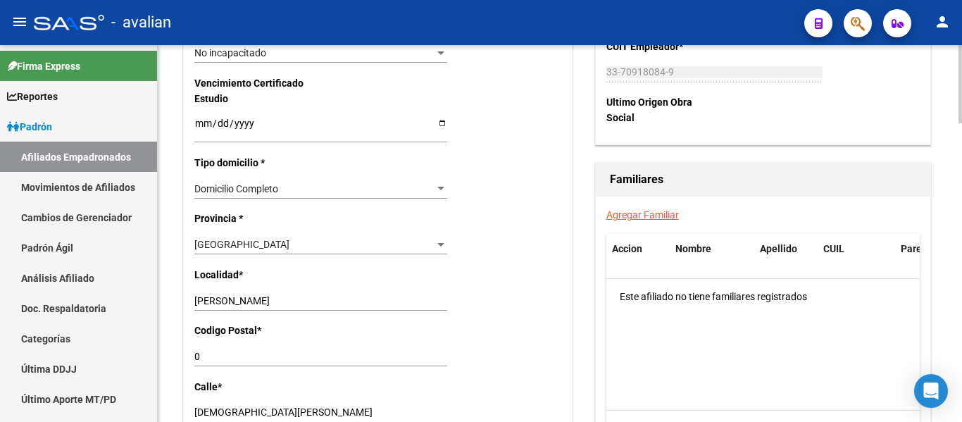
scroll to position [985, 0]
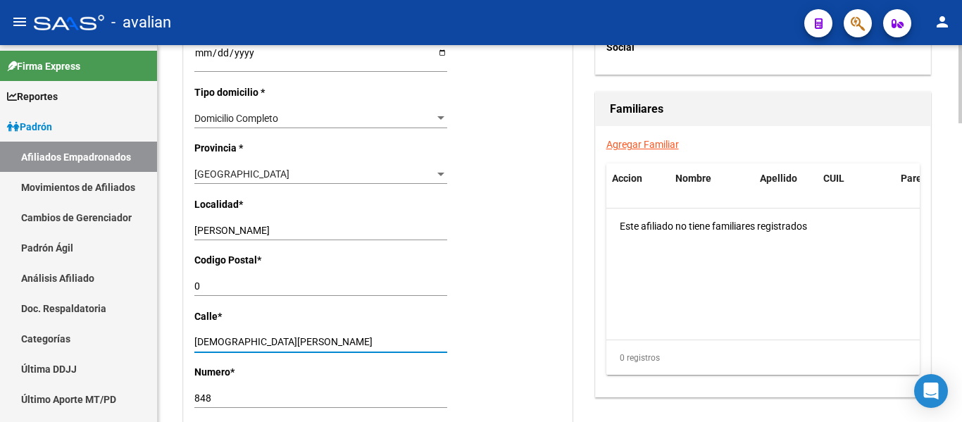
click at [239, 343] on input "[DEMOGRAPHIC_DATA][PERSON_NAME]" at bounding box center [320, 342] width 253 height 12
click at [191, 344] on div "Nro Afiliado Ingresar nro CUIL * 23-96092853-9 CUIL ARCA [PERSON_NAME] Ult. Fec…" at bounding box center [378, 33] width 388 height 1468
click at [199, 342] on input "[DEMOGRAPHIC_DATA][PERSON_NAME]" at bounding box center [320, 342] width 253 height 12
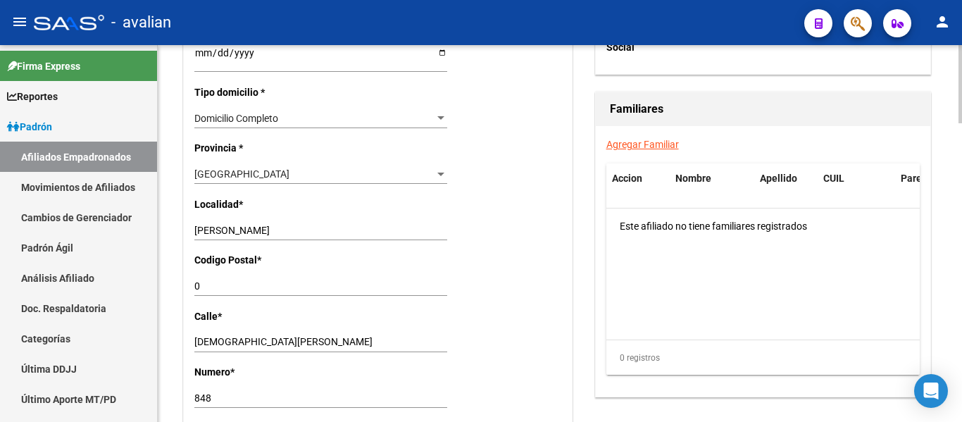
click at [199, 342] on input "[DEMOGRAPHIC_DATA][PERSON_NAME]" at bounding box center [320, 342] width 253 height 12
drag, startPoint x: 209, startPoint y: 281, endPoint x: 168, endPoint y: 282, distance: 41.6
type input "1638"
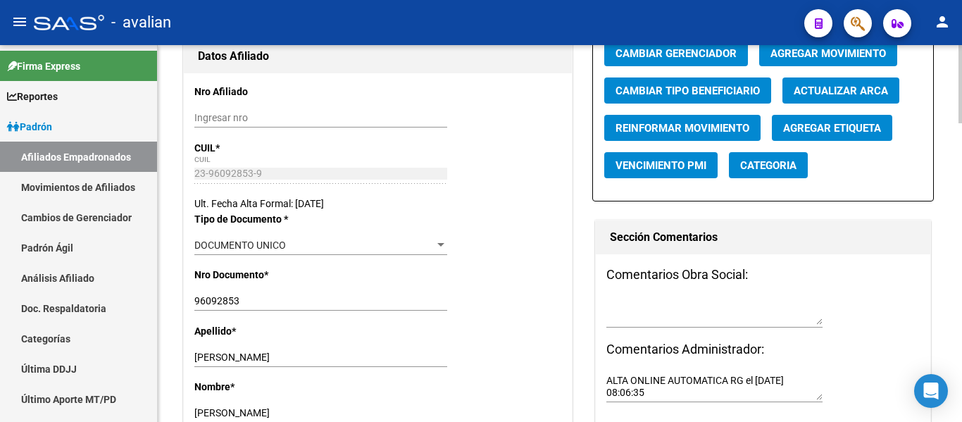
scroll to position [0, 0]
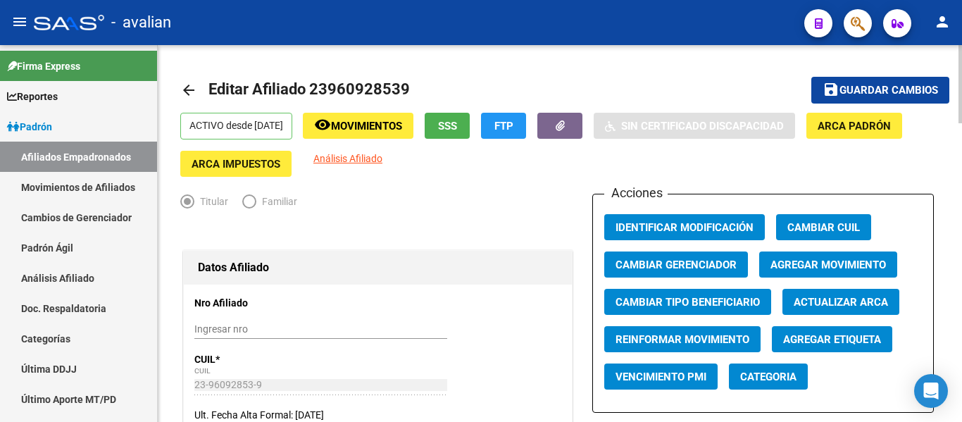
click at [869, 83] on span "save Guardar cambios" at bounding box center [879, 89] width 115 height 13
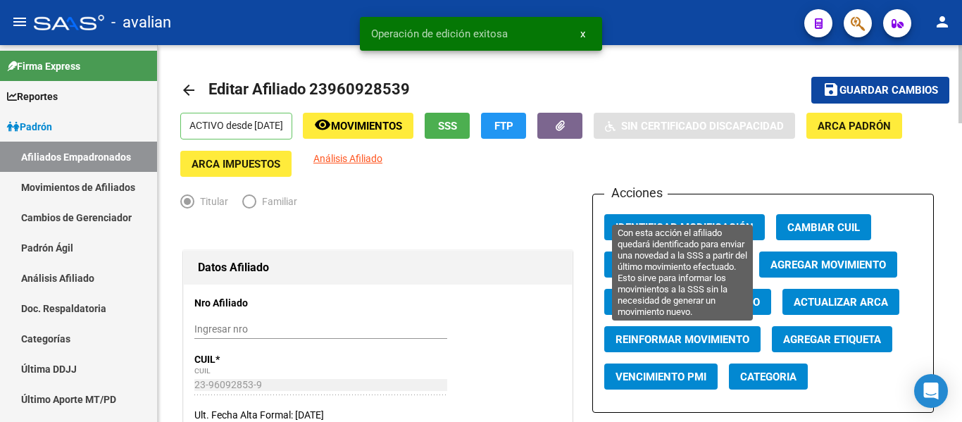
click at [670, 341] on span "Reinformar Movimiento" at bounding box center [682, 339] width 134 height 13
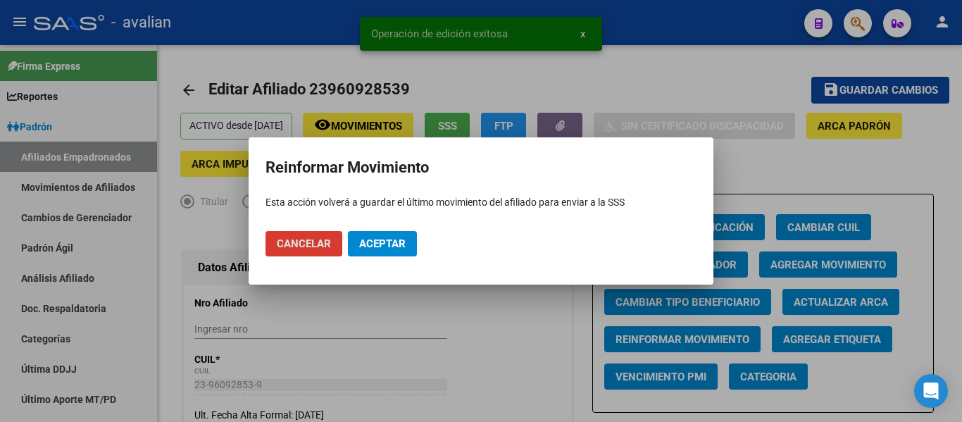
click at [368, 250] on button "Aceptar" at bounding box center [382, 243] width 69 height 25
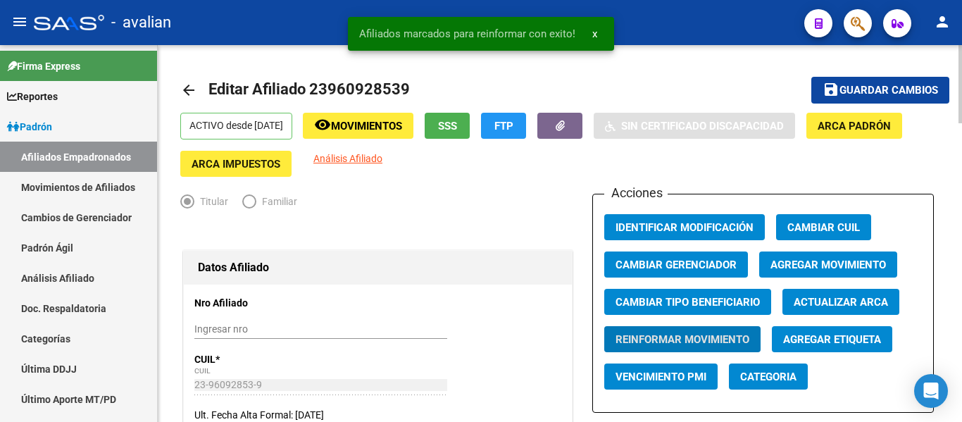
click at [187, 94] on mat-icon "arrow_back" at bounding box center [188, 90] width 17 height 17
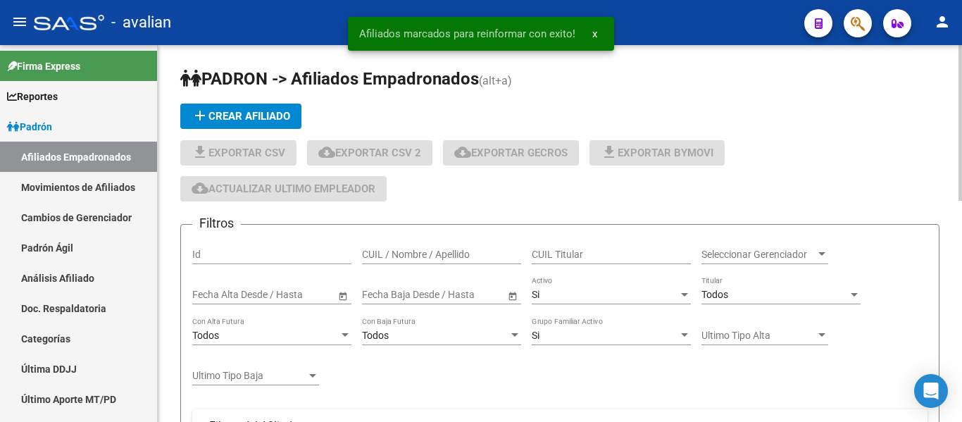
click at [413, 255] on input "CUIL / Nombre / Apellido" at bounding box center [441, 254] width 159 height 12
paste input "20179627877"
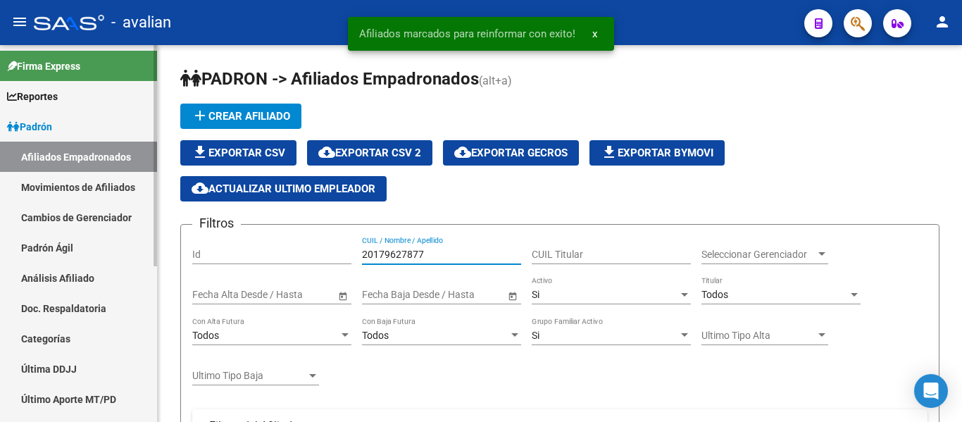
type input "20179627877"
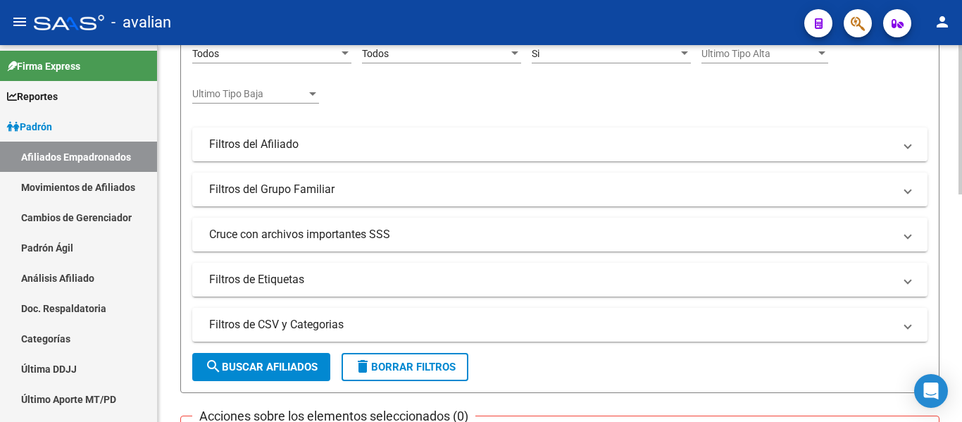
scroll to position [563, 0]
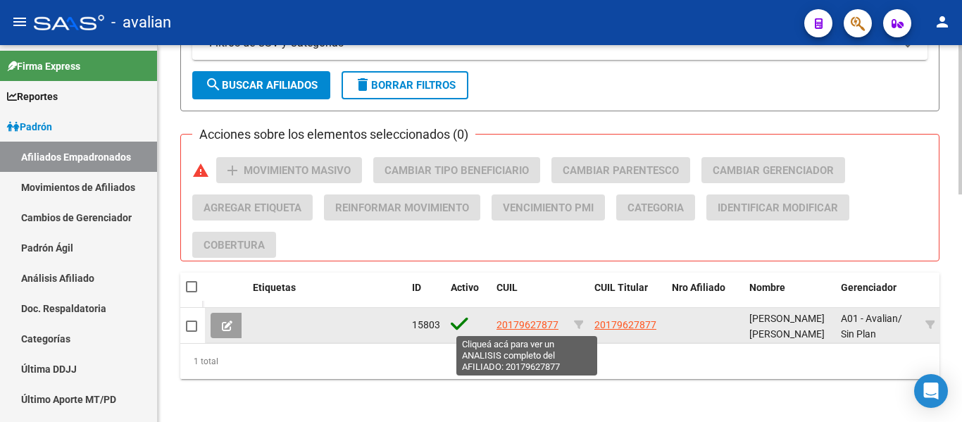
click at [512, 334] on datatable-body-cell "20179627877" at bounding box center [529, 325] width 77 height 34
click at [515, 326] on span "20179627877" at bounding box center [527, 324] width 62 height 11
type textarea "20179627877"
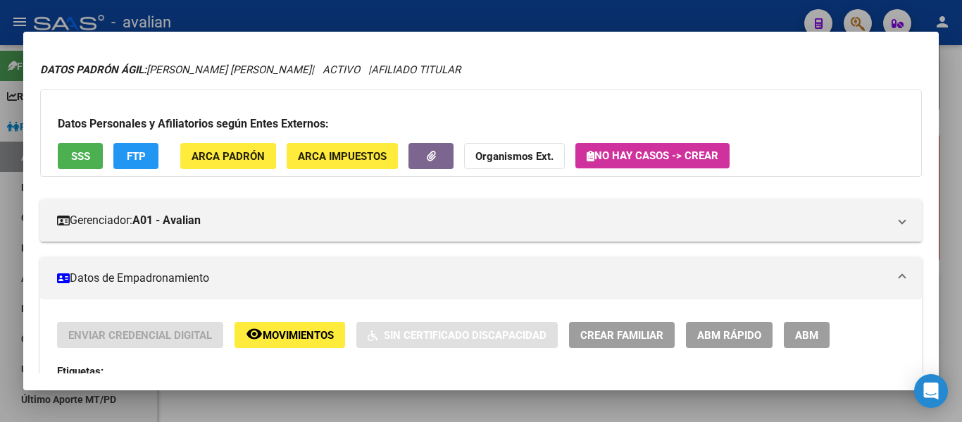
scroll to position [70, 0]
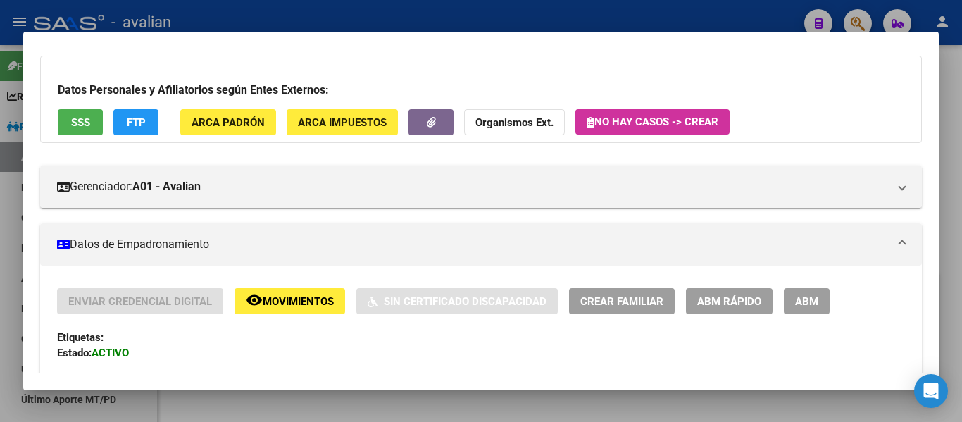
click at [823, 298] on button "ABM" at bounding box center [806, 301] width 46 height 26
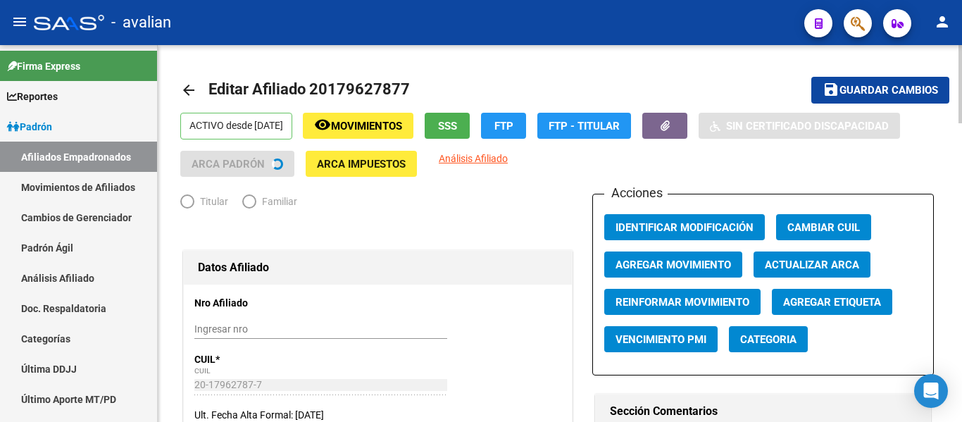
radio input "true"
type input "30-99922016-5"
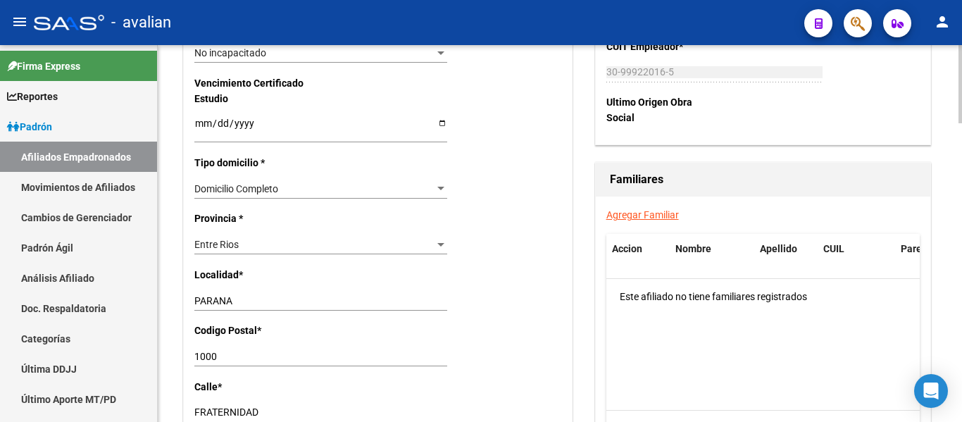
scroll to position [985, 0]
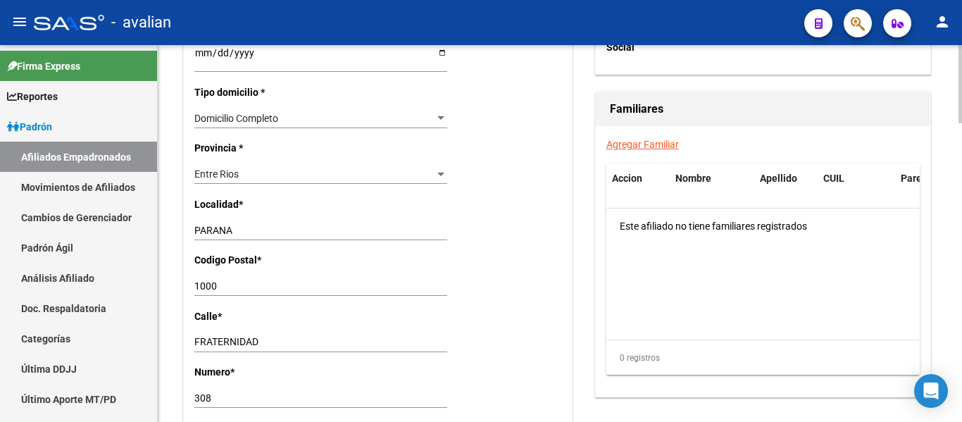
drag, startPoint x: 191, startPoint y: 338, endPoint x: 253, endPoint y: 344, distance: 62.2
click at [253, 344] on div "Nro Afiliado Ingresar nro CUIL * 20-17962787-7 CUIL ARCA [PERSON_NAME] Ult. Fec…" at bounding box center [378, 33] width 388 height 1468
click at [253, 344] on input "FRATERNIDAD" at bounding box center [320, 342] width 253 height 12
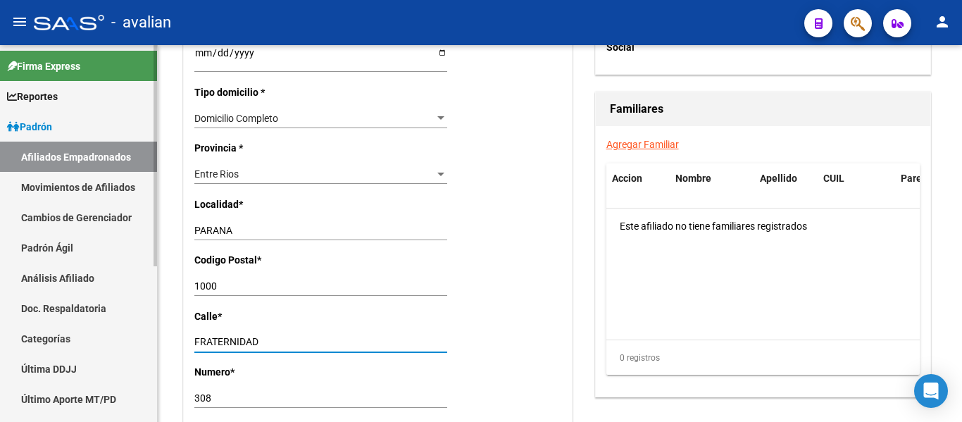
drag, startPoint x: 217, startPoint y: 285, endPoint x: 0, endPoint y: 222, distance: 225.7
click at [0, 222] on mat-sidenav-container "Firma Express Reportes [PERSON_NAME] Traspasos x O.S. Traspasos x Gerenciador T…" at bounding box center [481, 233] width 962 height 377
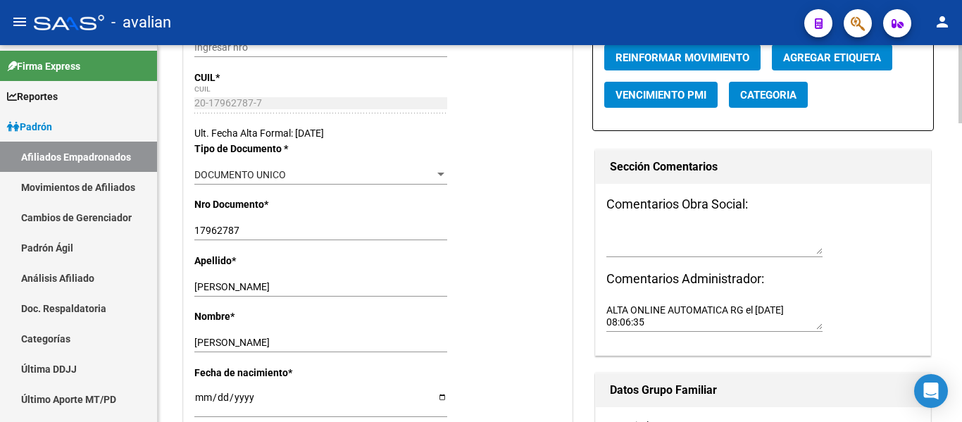
scroll to position [0, 0]
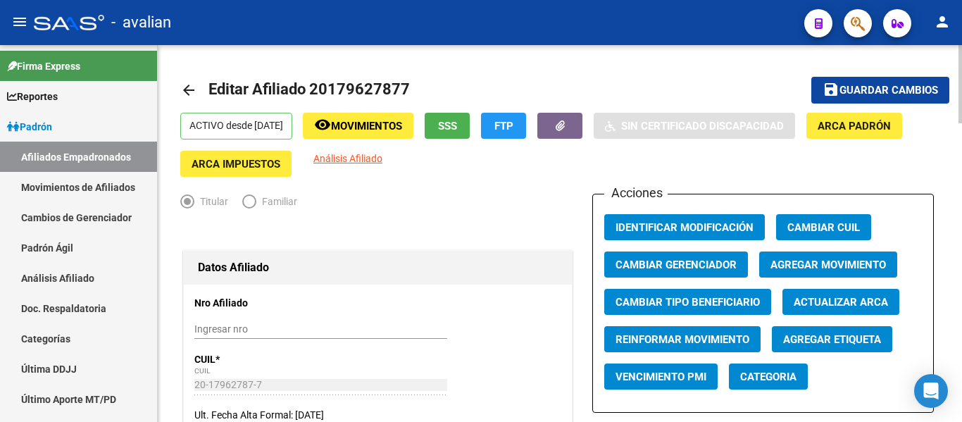
type input "3100"
click at [865, 84] on span "Guardar cambios" at bounding box center [888, 90] width 99 height 13
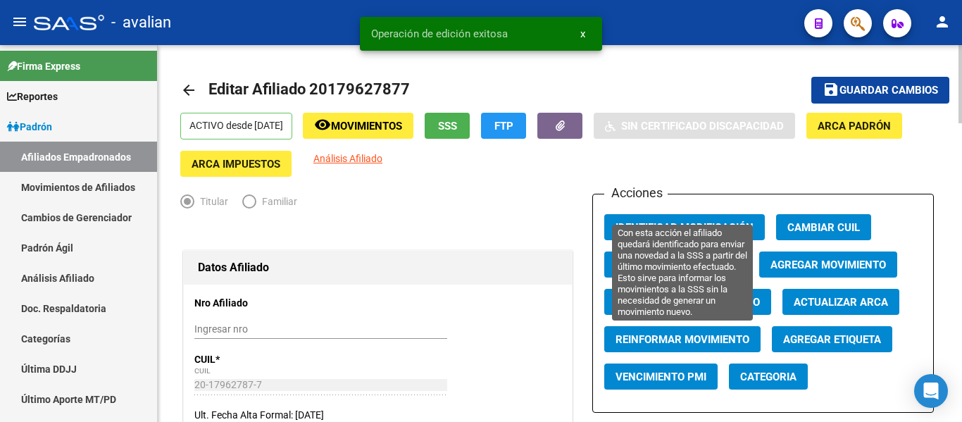
click at [666, 343] on span "Reinformar Movimiento" at bounding box center [682, 339] width 134 height 13
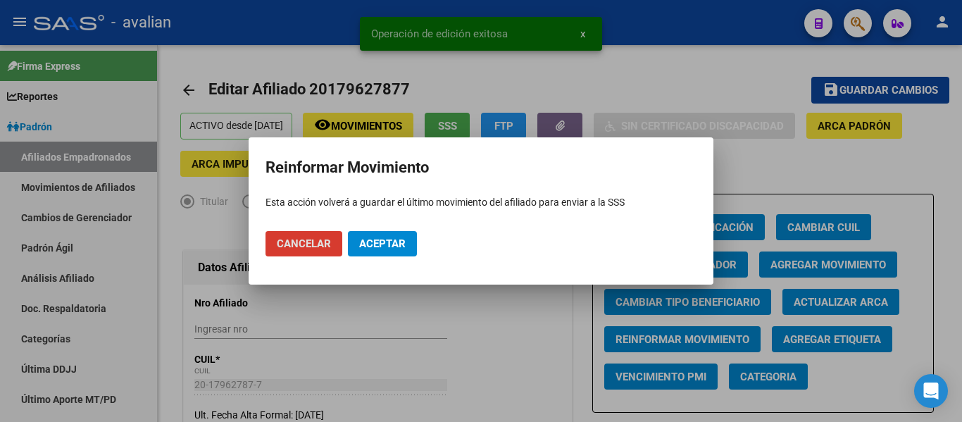
click at [367, 241] on span "Aceptar" at bounding box center [382, 243] width 46 height 13
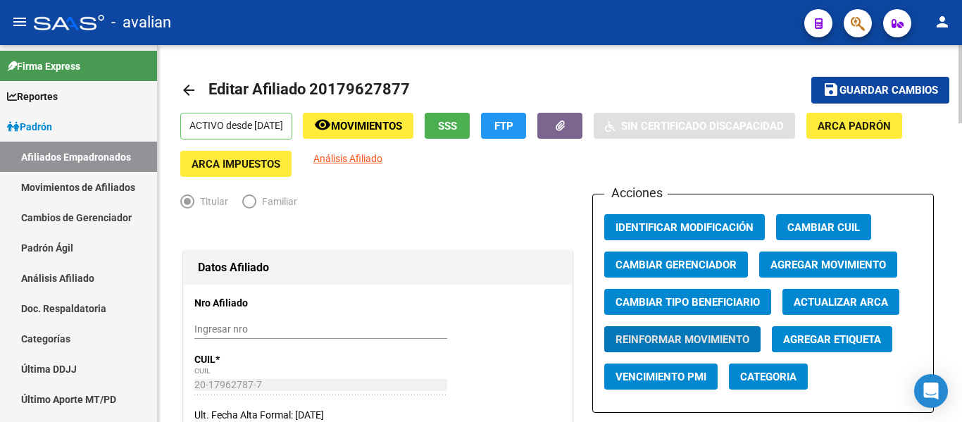
click at [188, 92] on mat-icon "arrow_back" at bounding box center [188, 90] width 17 height 17
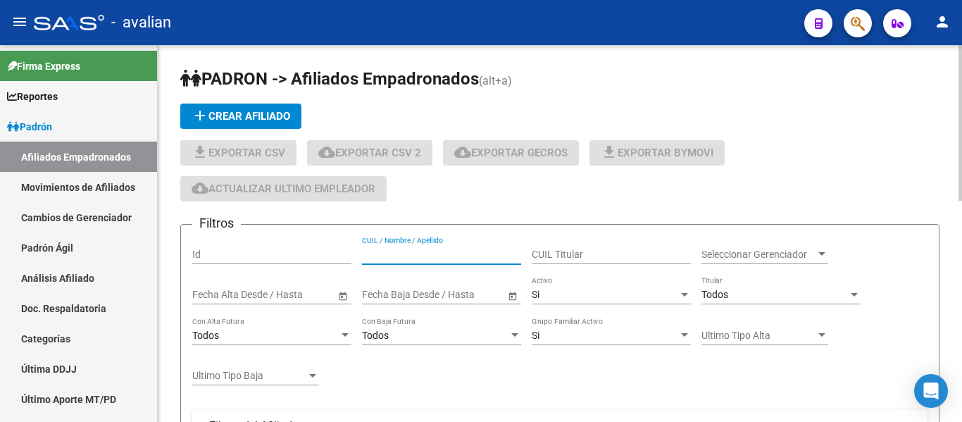
click at [461, 260] on input "CUIL / Nombre / Apellido" at bounding box center [441, 254] width 159 height 12
paste input "20950548461"
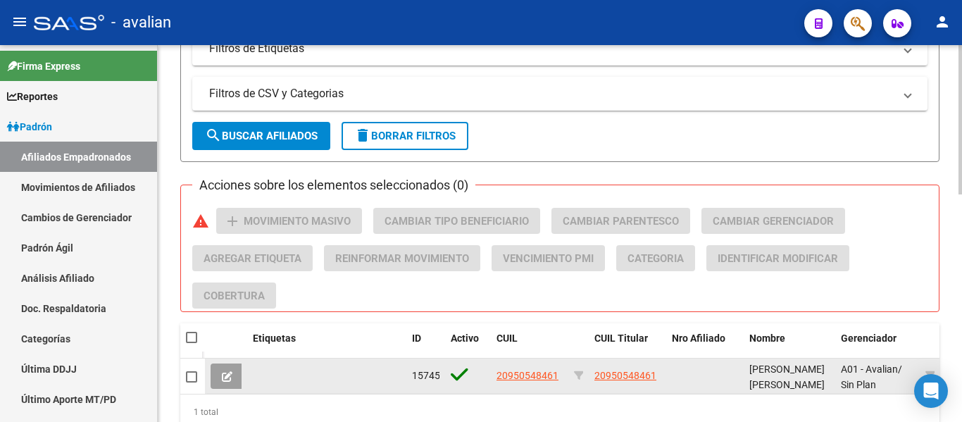
scroll to position [563, 0]
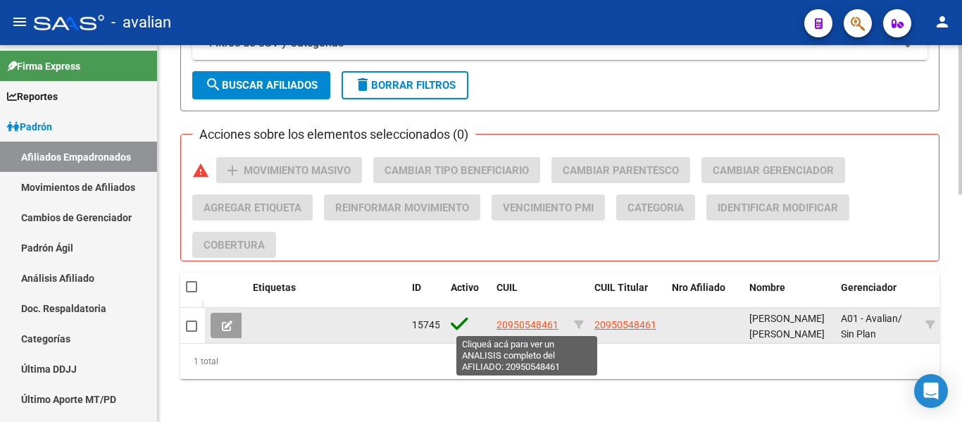
type input "20950548461"
click at [515, 321] on span "20950548461" at bounding box center [527, 324] width 62 height 11
type textarea "20950548461"
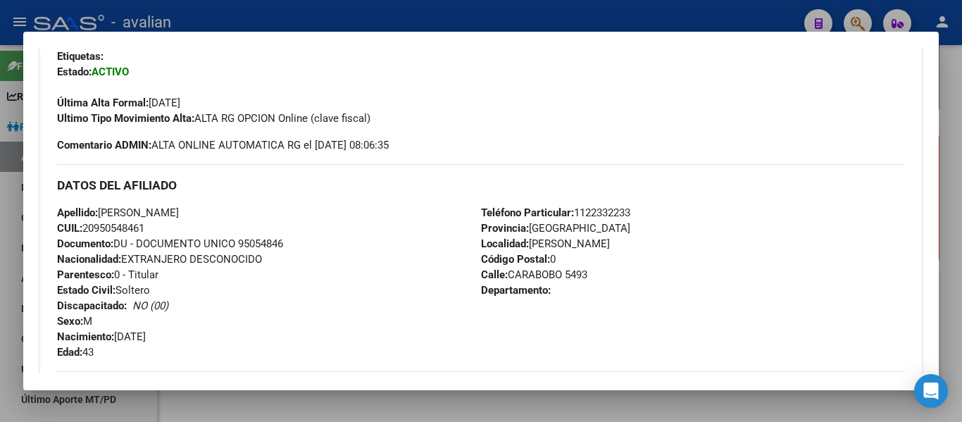
scroll to position [0, 0]
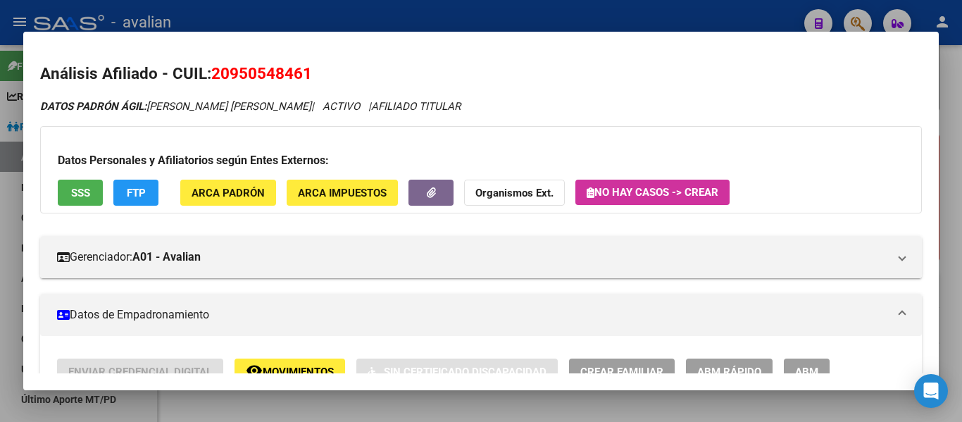
click at [810, 366] on span "ABM" at bounding box center [806, 371] width 23 height 13
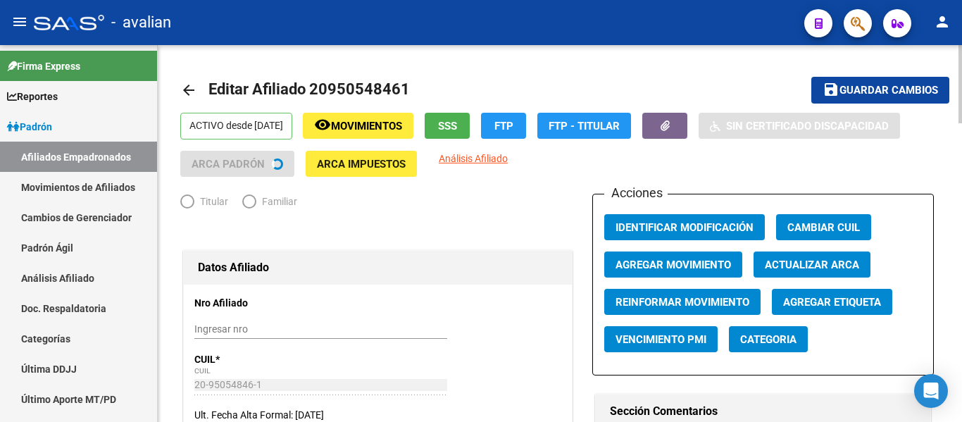
radio input "true"
type input "30-71543538-8"
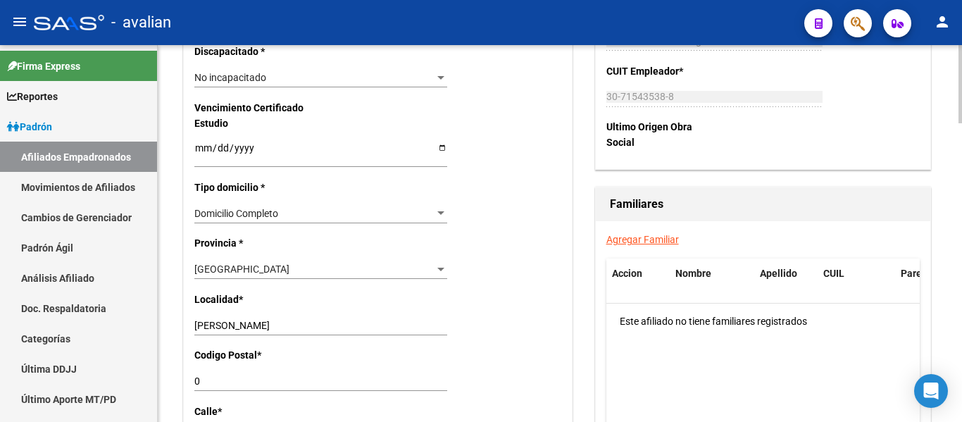
scroll to position [915, 0]
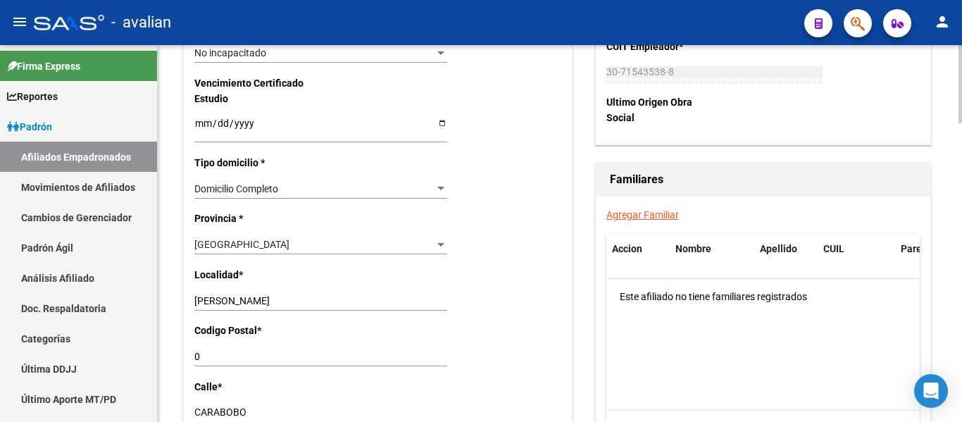
drag, startPoint x: 191, startPoint y: 305, endPoint x: 296, endPoint y: 305, distance: 104.9
click at [296, 305] on div "Nro Afiliado Ingresar nro CUIL * 20-95054846-1 CUIL ARCA [PERSON_NAME] Ult. Fec…" at bounding box center [378, 103] width 388 height 1468
click at [296, 305] on input "[PERSON_NAME]" at bounding box center [320, 301] width 253 height 12
click at [294, 304] on input "[PERSON_NAME]" at bounding box center [320, 301] width 253 height 12
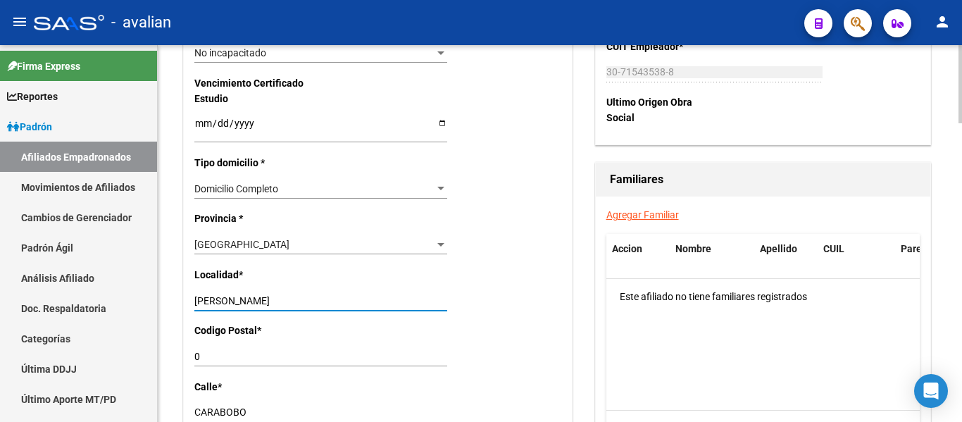
click at [294, 304] on input "[PERSON_NAME]" at bounding box center [320, 301] width 253 height 12
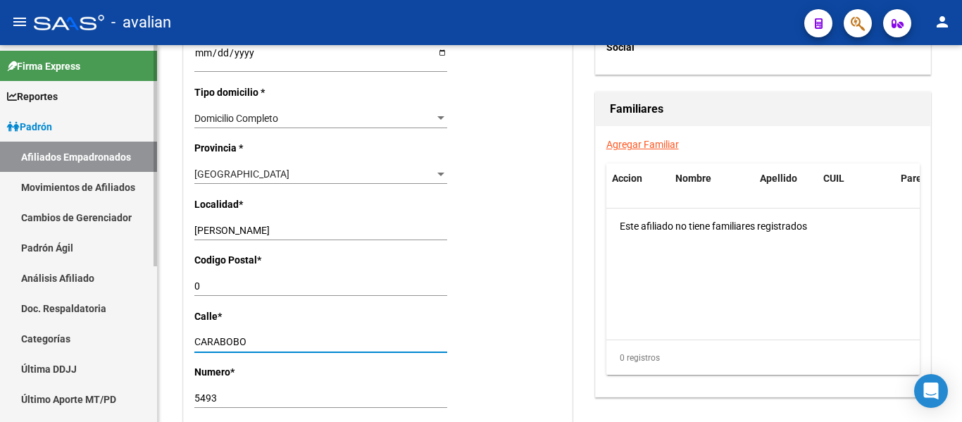
drag, startPoint x: 254, startPoint y: 346, endPoint x: 154, endPoint y: 340, distance: 100.2
click at [154, 340] on mat-sidenav-container "Firma Express Reportes [PERSON_NAME] Traspasos x O.S. Traspasos x Gerenciador T…" at bounding box center [481, 233] width 962 height 377
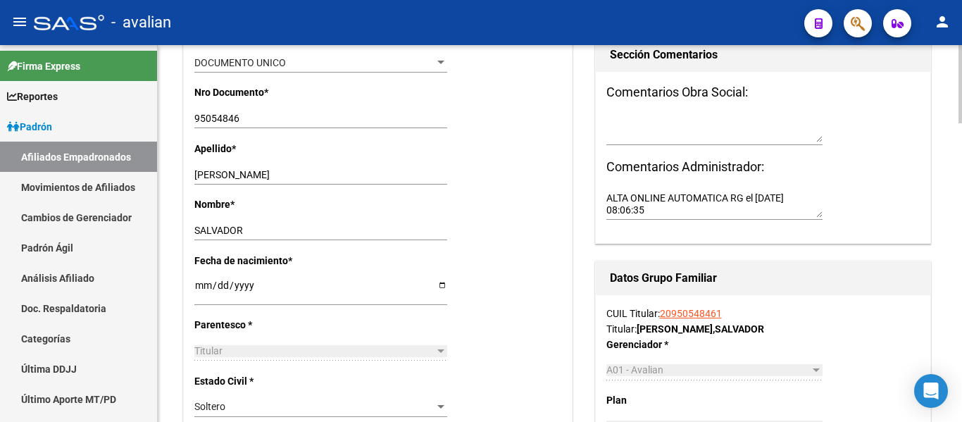
scroll to position [309, 0]
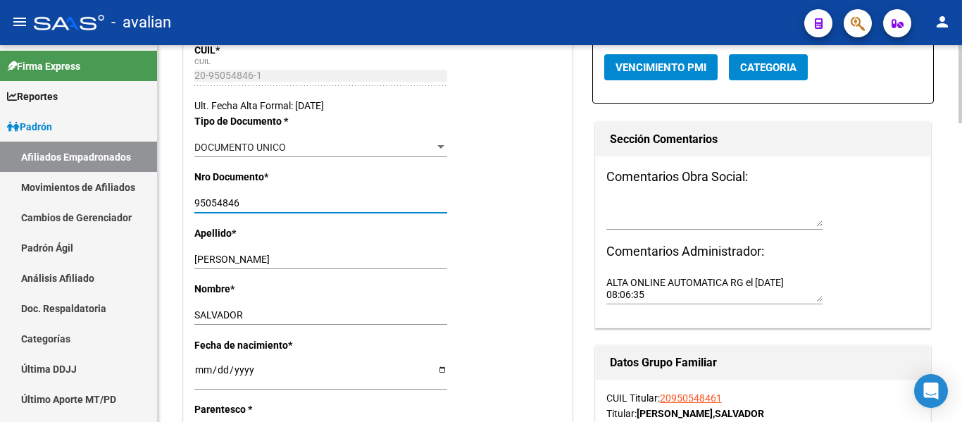
click at [206, 199] on input "95054846" at bounding box center [320, 203] width 253 height 12
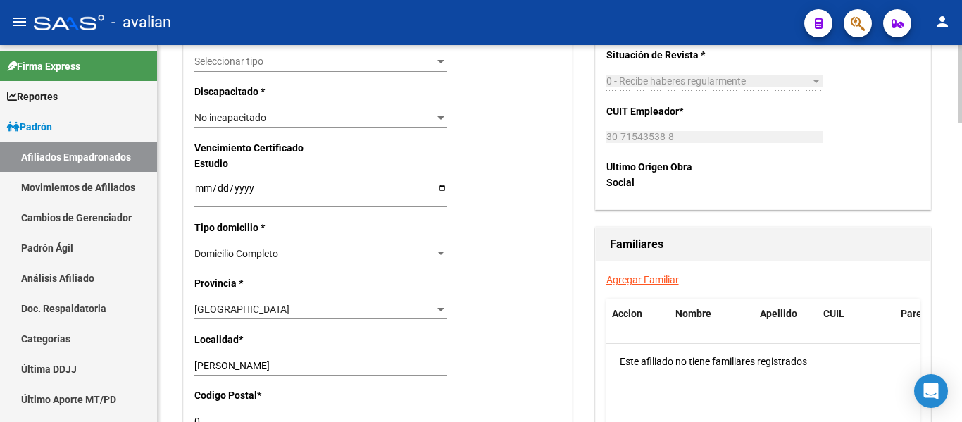
scroll to position [872, 0]
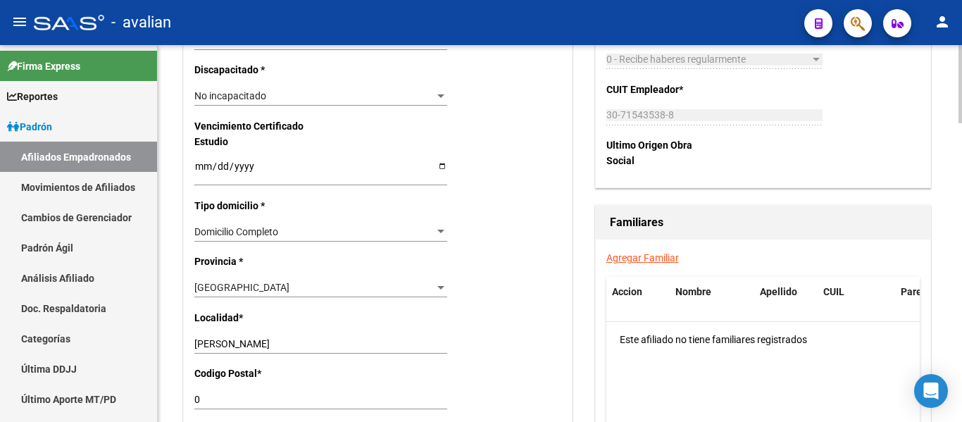
click at [277, 346] on input "[PERSON_NAME]" at bounding box center [320, 344] width 253 height 12
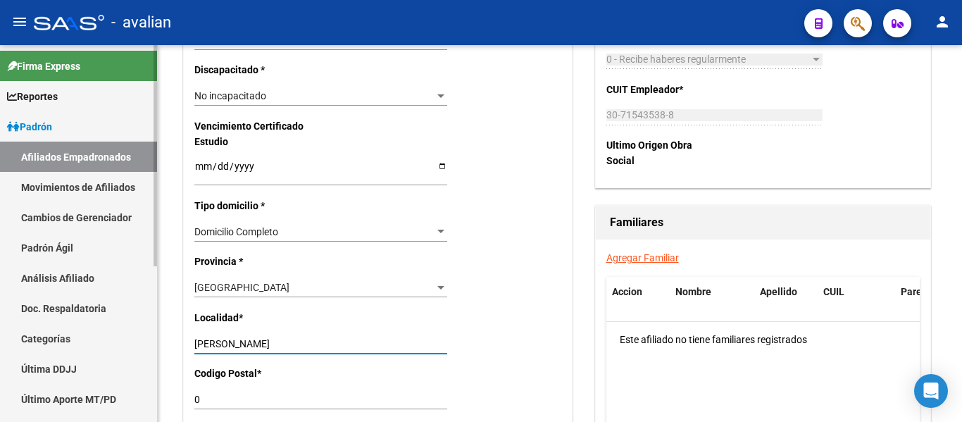
drag, startPoint x: 285, startPoint y: 347, endPoint x: 0, endPoint y: 275, distance: 294.0
click at [0, 275] on mat-sidenav-container "Firma Express Reportes [PERSON_NAME] Traspasos x O.S. Traspasos x Gerenciador T…" at bounding box center [481, 233] width 962 height 377
type input "Lomas [PERSON_NAME]"
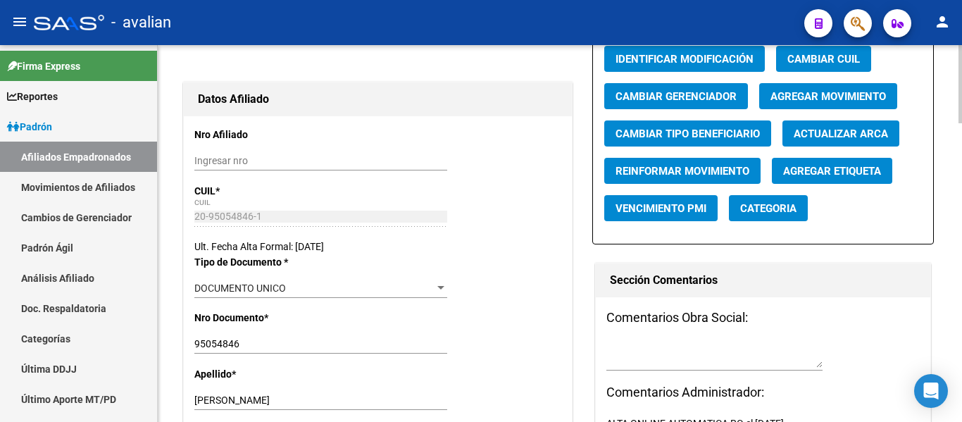
scroll to position [0, 0]
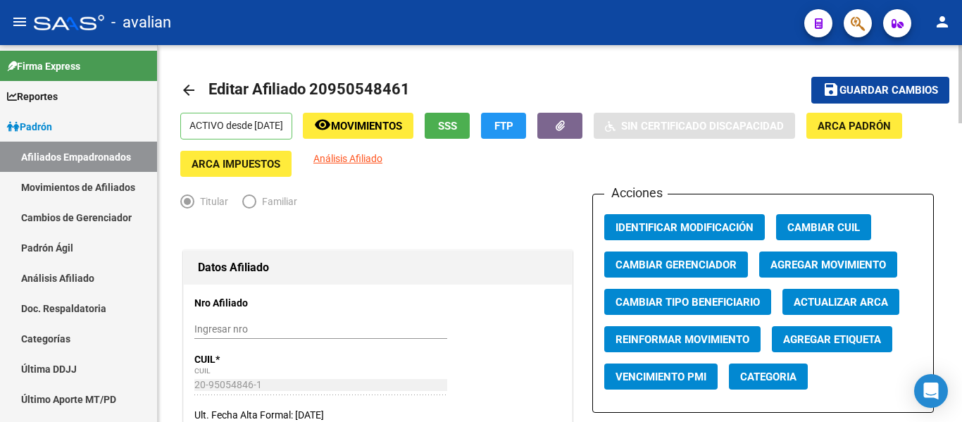
type input "3409"
click at [863, 92] on span "Guardar cambios" at bounding box center [888, 90] width 99 height 13
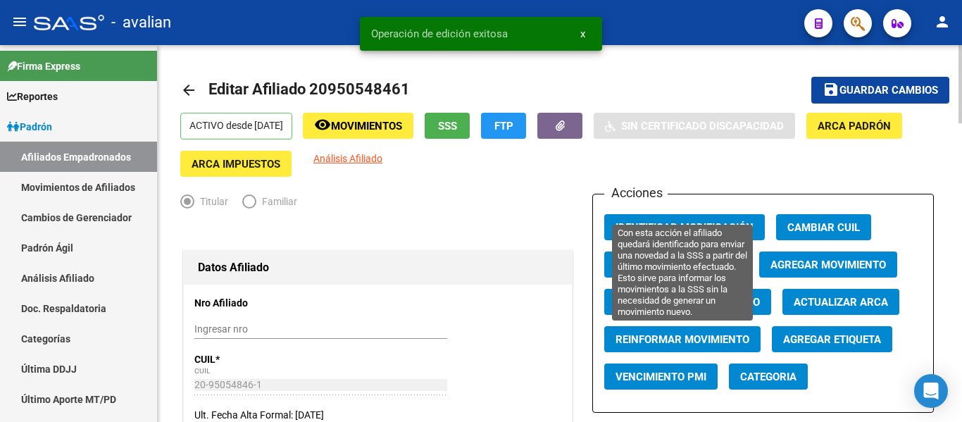
click at [703, 342] on span "Reinformar Movimiento" at bounding box center [682, 339] width 134 height 13
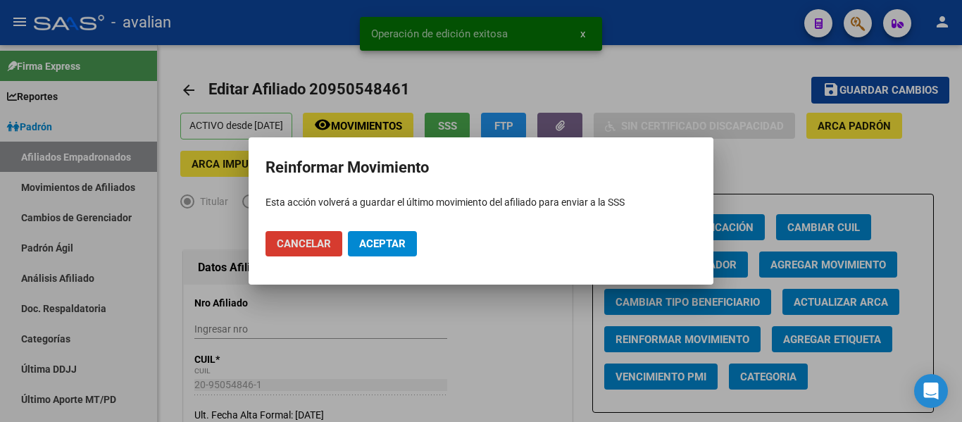
click at [406, 240] on button "Aceptar" at bounding box center [382, 243] width 69 height 25
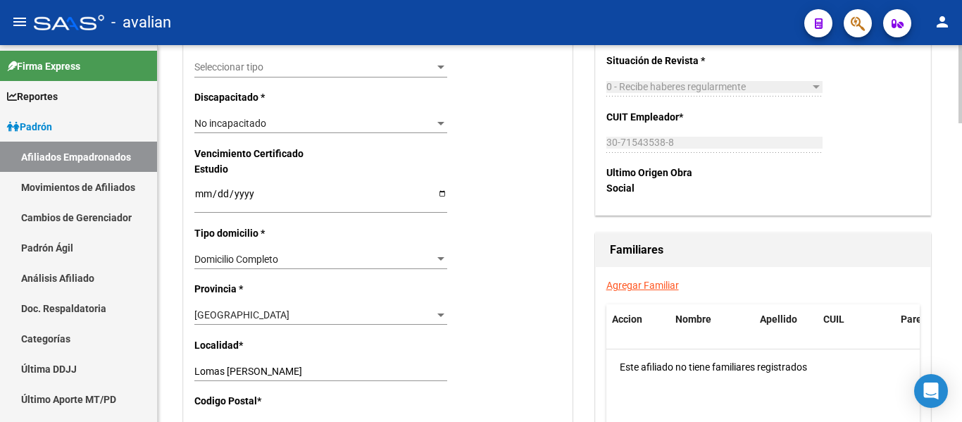
scroll to position [915, 0]
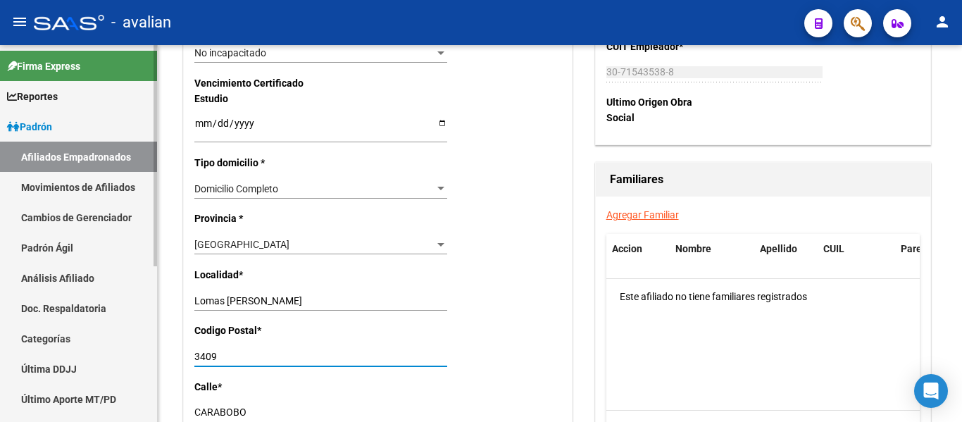
drag, startPoint x: 103, startPoint y: 346, endPoint x: 35, endPoint y: 336, distance: 68.9
click at [35, 336] on mat-sidenav-container "Firma Express Reportes [PERSON_NAME] Traspasos x O.S. Traspasos x Gerenciador T…" at bounding box center [481, 233] width 962 height 377
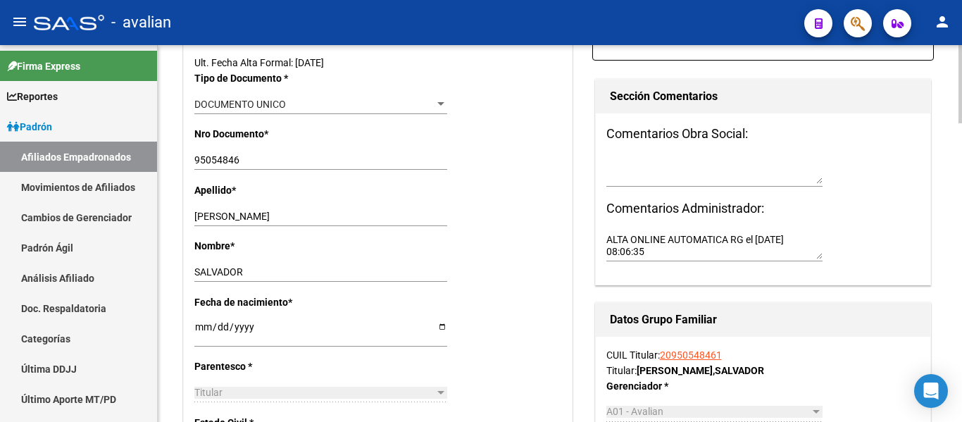
scroll to position [0, 0]
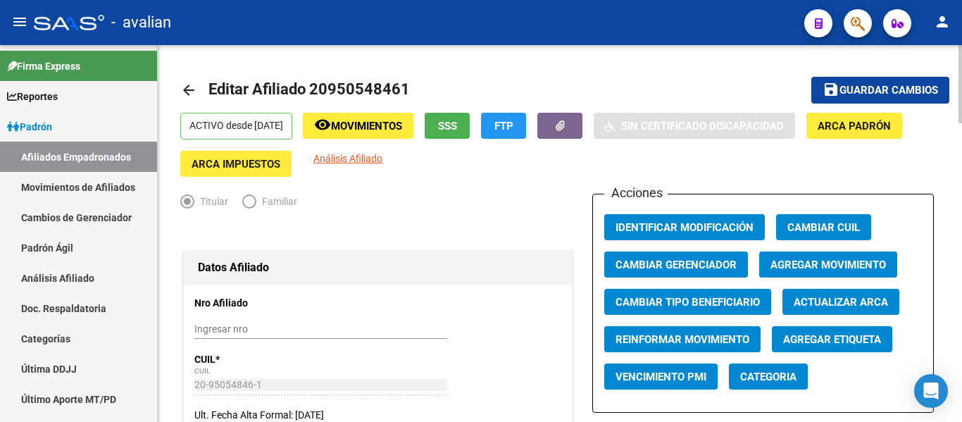
type input "2800"
click at [857, 80] on button "save Guardar cambios" at bounding box center [880, 90] width 138 height 26
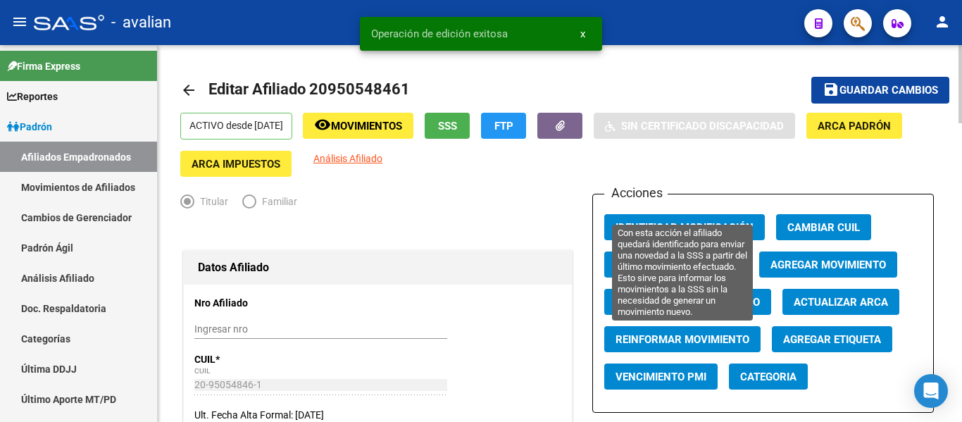
click at [681, 333] on span "Reinformar Movimiento" at bounding box center [682, 339] width 134 height 13
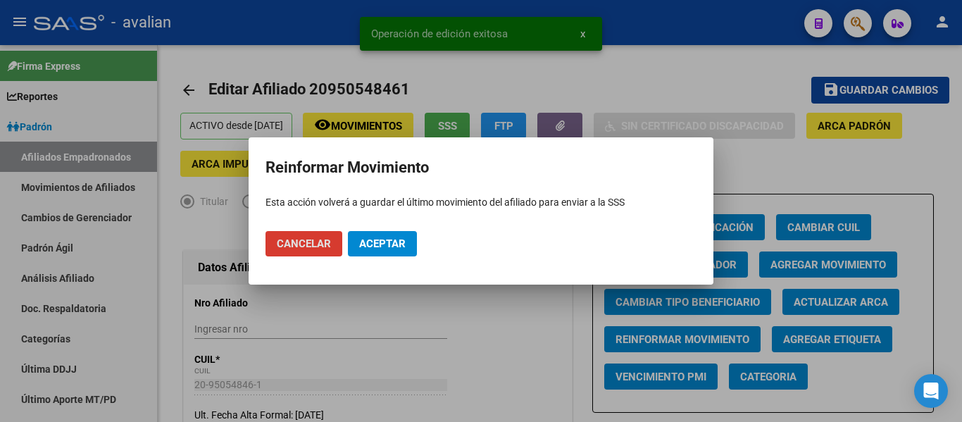
click at [403, 244] on span "Aceptar" at bounding box center [382, 243] width 46 height 13
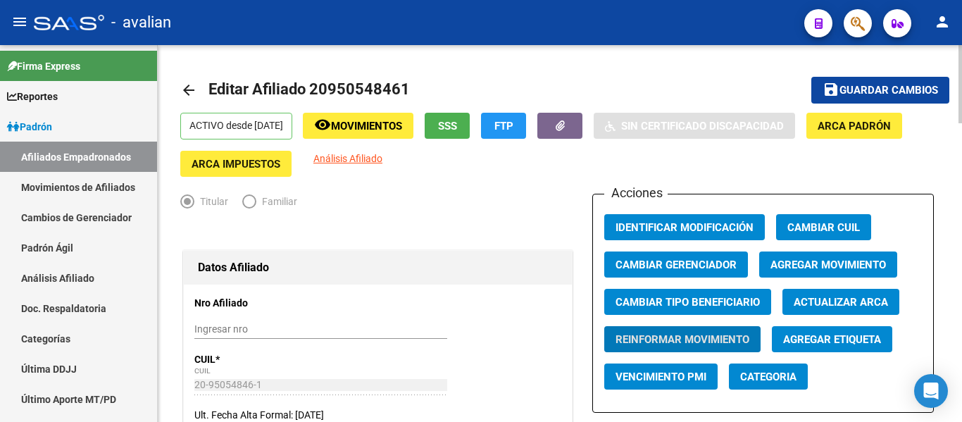
click at [189, 89] on mat-icon "arrow_back" at bounding box center [188, 90] width 17 height 17
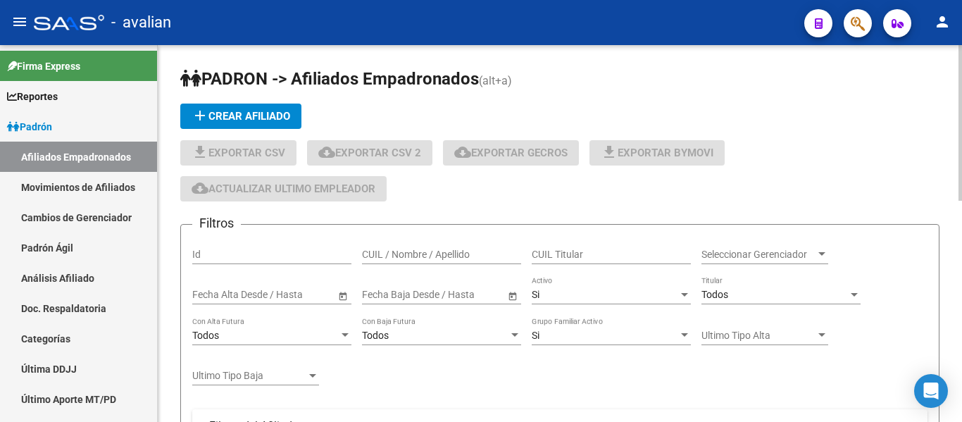
click at [408, 256] on input "CUIL / Nombre / Apellido" at bounding box center [441, 254] width 159 height 12
paste input "20955447949"
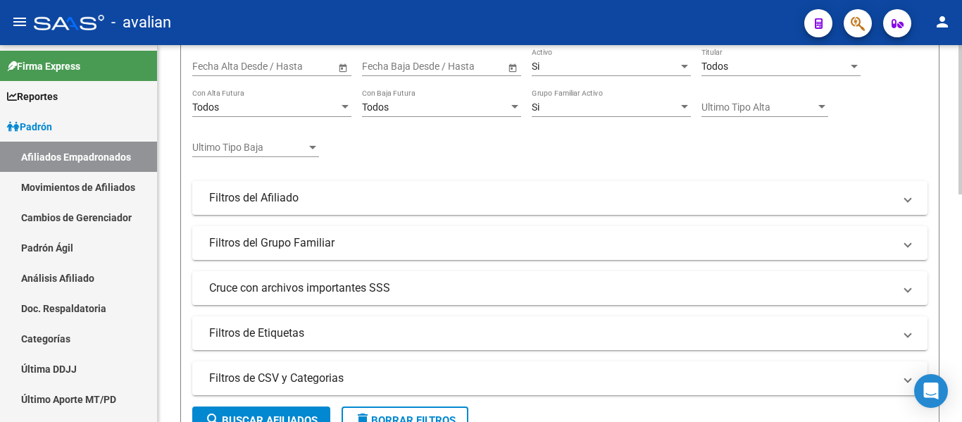
scroll to position [13, 0]
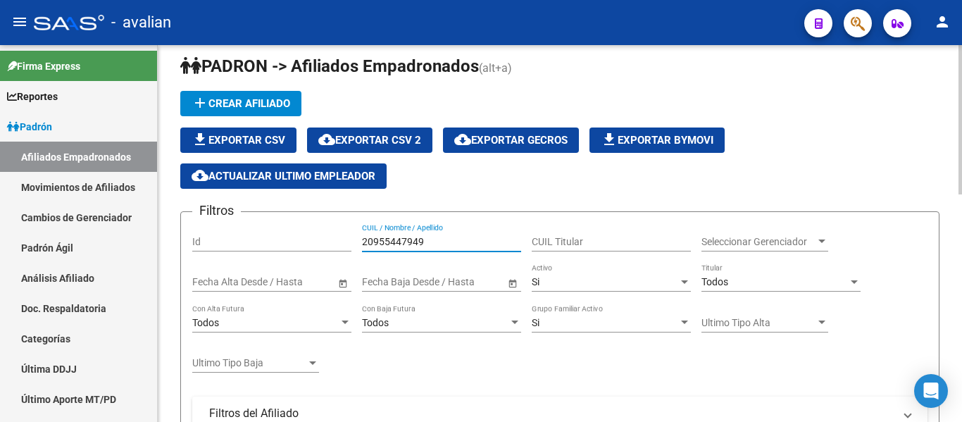
type input "20955447949"
click at [488, 252] on div "20955447949 CUIL / Nombre / Apellido" at bounding box center [441, 243] width 159 height 40
click at [488, 248] on div "20955447949 CUIL / Nombre / Apellido" at bounding box center [441, 237] width 159 height 28
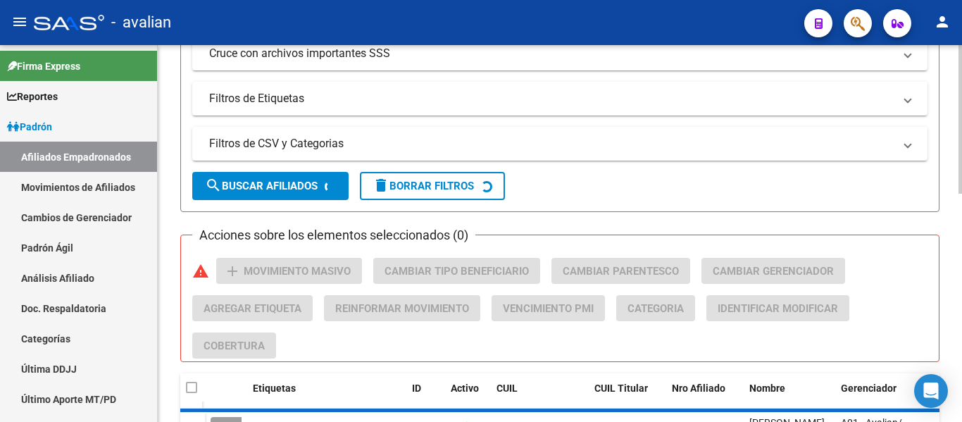
scroll to position [505, 0]
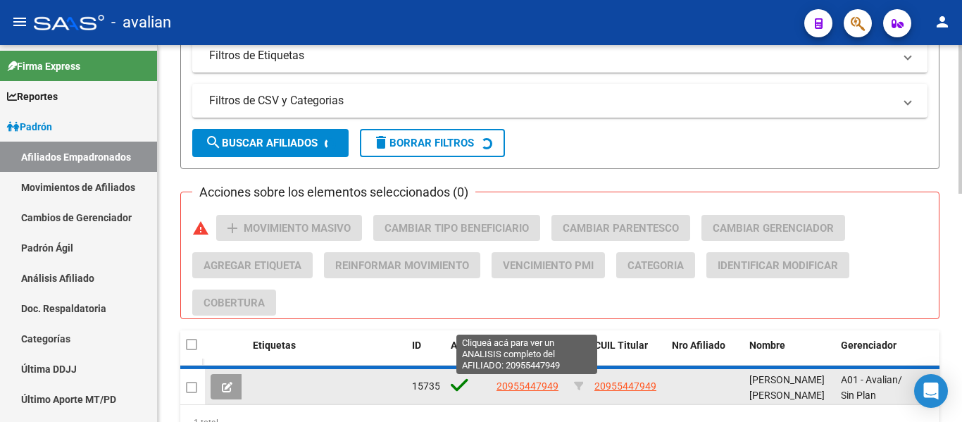
click at [547, 382] on span "20955447949" at bounding box center [527, 385] width 62 height 11
type textarea "20955447949"
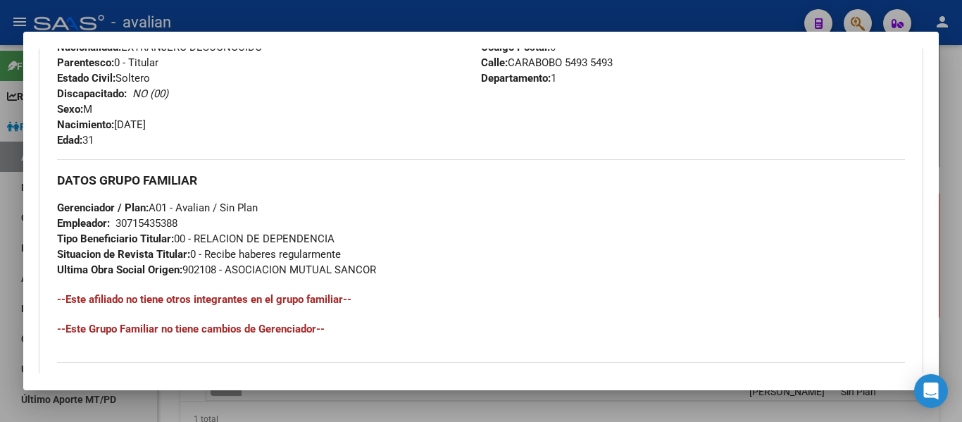
scroll to position [211, 0]
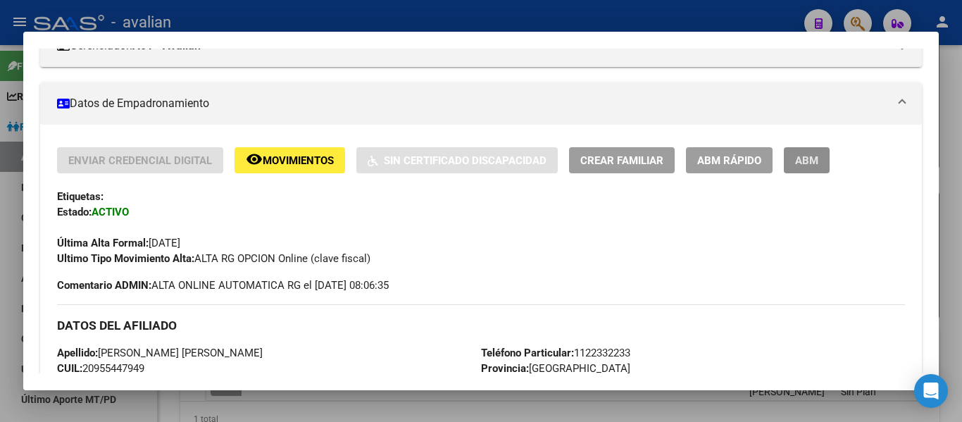
click at [791, 154] on button "ABM" at bounding box center [806, 160] width 46 height 26
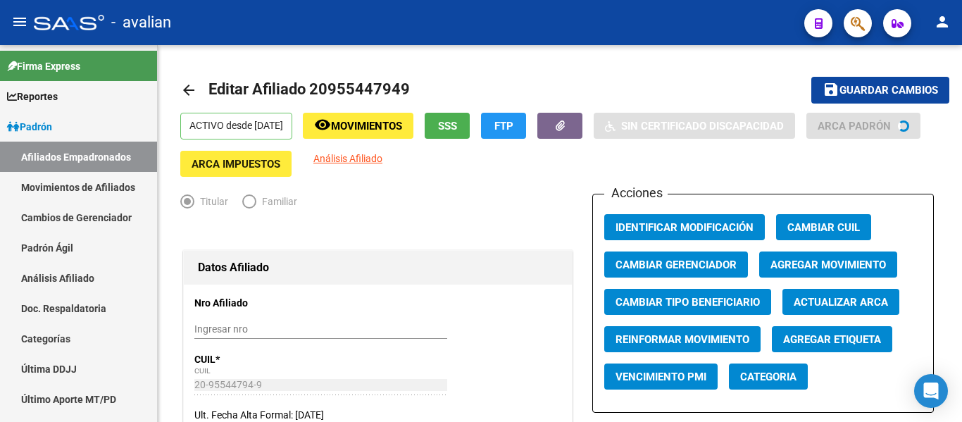
radio input "true"
type input "30-71543538-8"
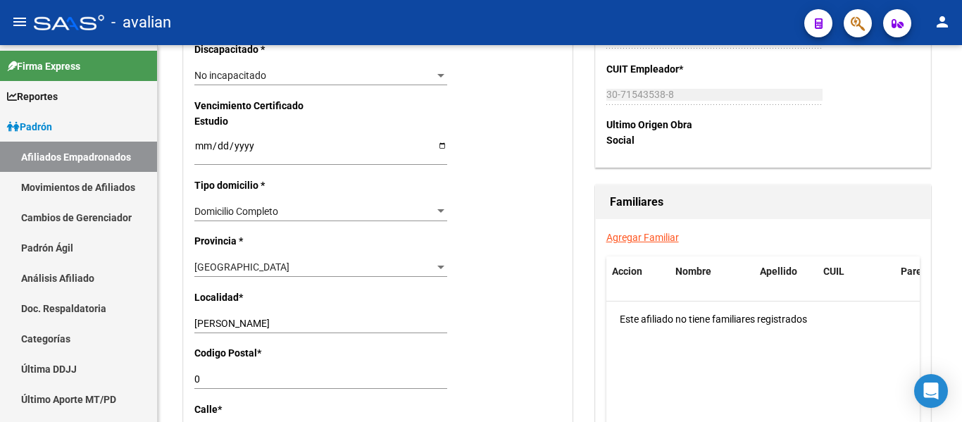
scroll to position [915, 0]
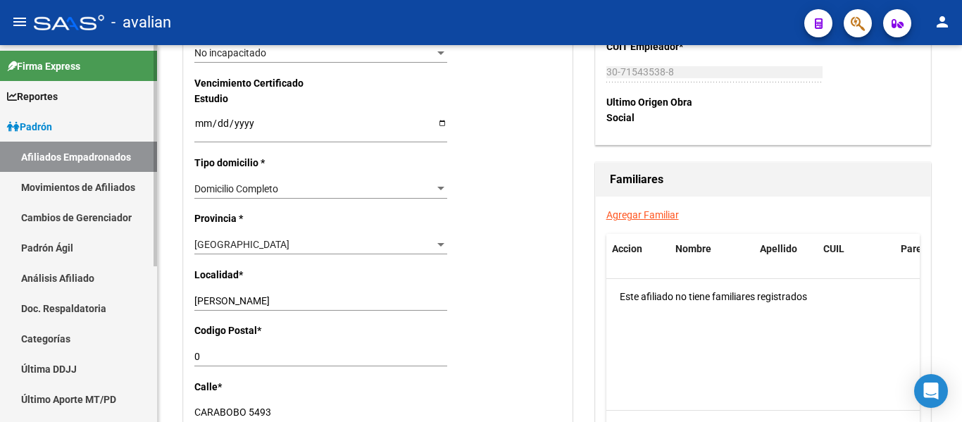
drag, startPoint x: 298, startPoint y: 292, endPoint x: 51, endPoint y: 258, distance: 248.7
click at [6, 260] on mat-sidenav-container "Firma Express Reportes [PERSON_NAME] Traspasos x O.S. Traspasos x Gerenciador T…" at bounding box center [481, 233] width 962 height 377
click at [277, 280] on p "Localidad *" at bounding box center [249, 274] width 110 height 15
click at [275, 298] on input "[PERSON_NAME]" at bounding box center [320, 301] width 253 height 12
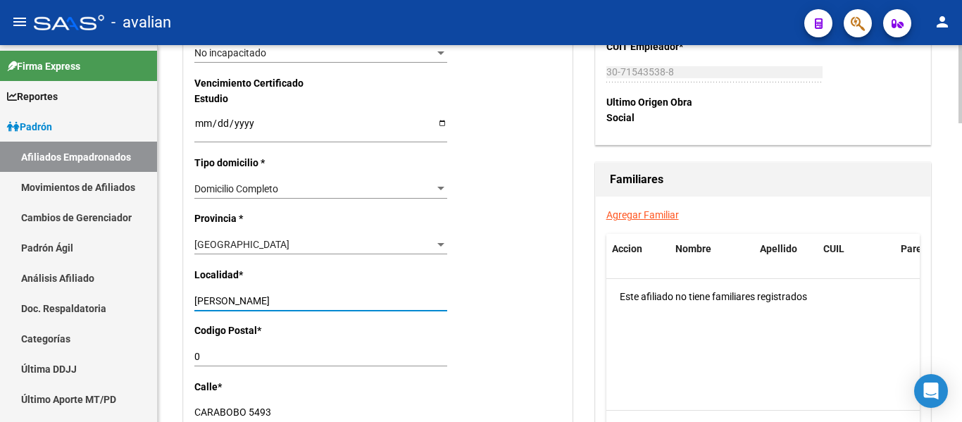
click at [275, 298] on input "[PERSON_NAME]" at bounding box center [320, 301] width 253 height 12
type input "La Matanza"
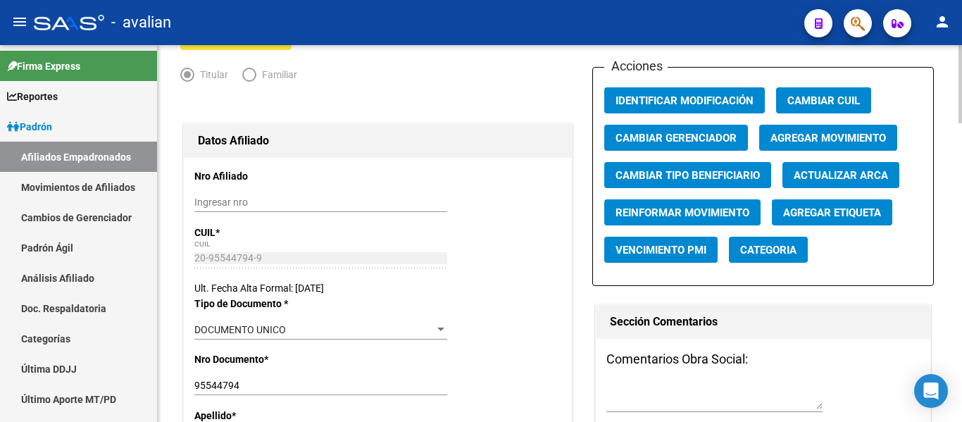
scroll to position [0, 0]
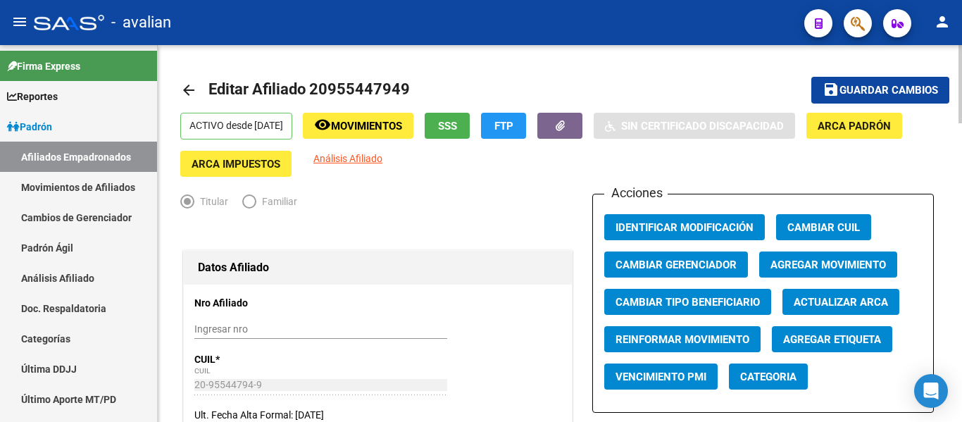
type input "324"
click at [849, 94] on span "Guardar cambios" at bounding box center [888, 90] width 99 height 13
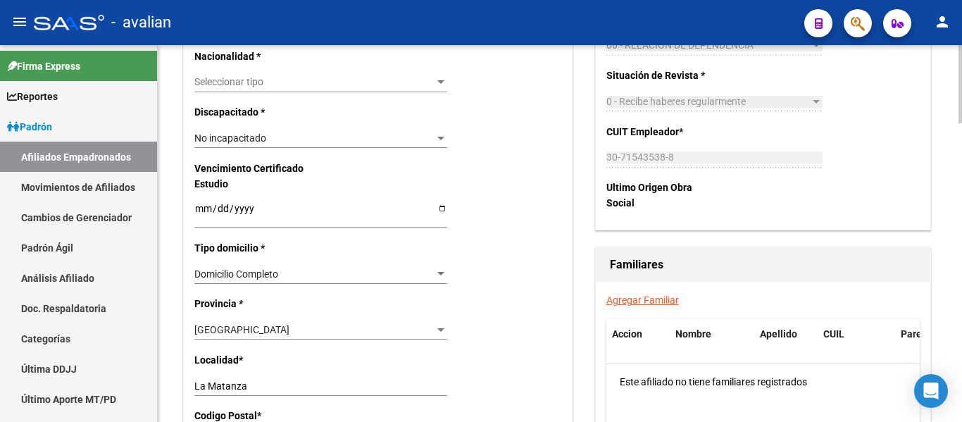
scroll to position [845, 0]
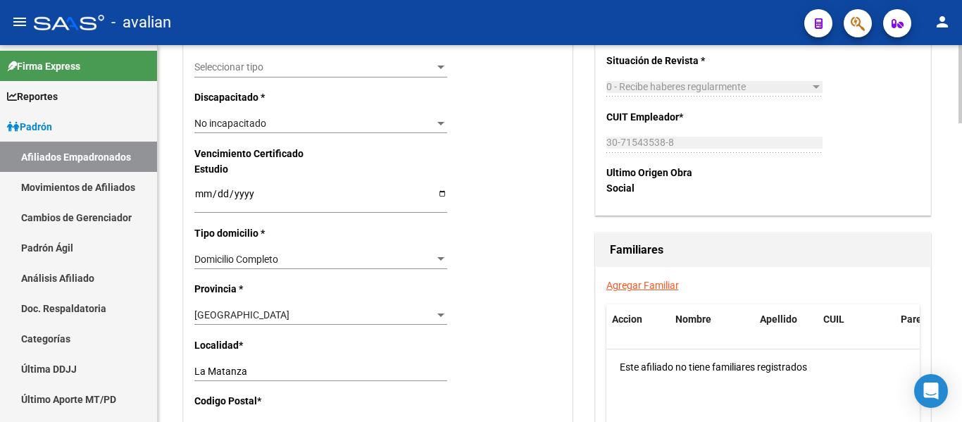
click at [246, 364] on div "La Matanza Ingresar el nombre" at bounding box center [320, 371] width 253 height 20
click at [248, 366] on input "La Matanza" at bounding box center [320, 371] width 253 height 12
paste input "[GEOGRAPHIC_DATA][PERSON_NAME]"
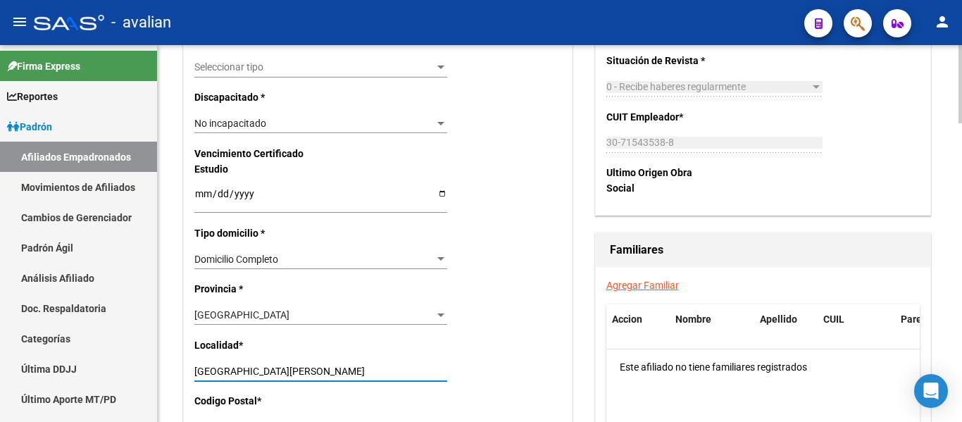
type input "[GEOGRAPHIC_DATA][PERSON_NAME]"
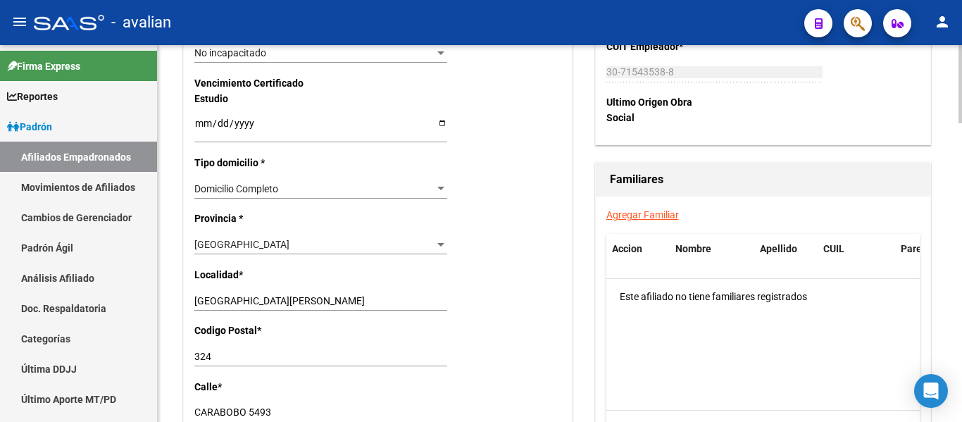
click at [238, 353] on input "324" at bounding box center [320, 357] width 253 height 12
paste input "1684"
drag, startPoint x: 267, startPoint y: 358, endPoint x: 0, endPoint y: 269, distance: 281.8
click at [0, 270] on mat-sidenav-container "Firma Express Reportes [PERSON_NAME] Traspasos x O.S. Traspasos x Gerenciador T…" at bounding box center [481, 233] width 962 height 377
paste input "number"
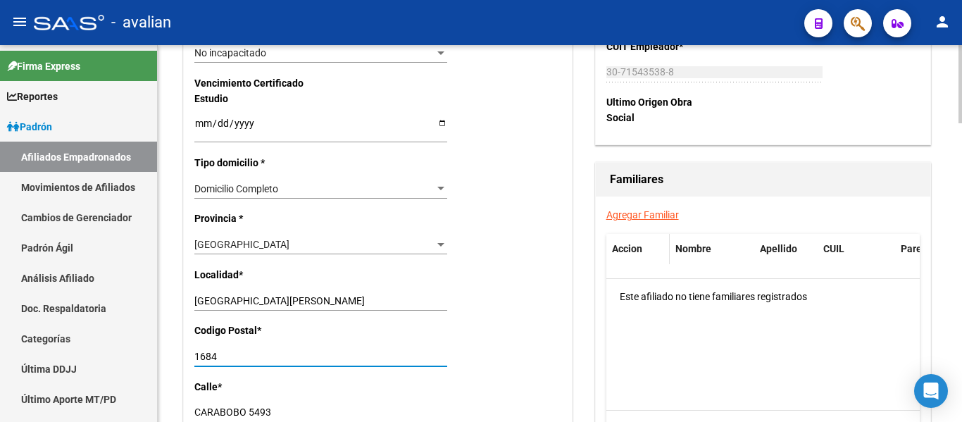
type input "1684"
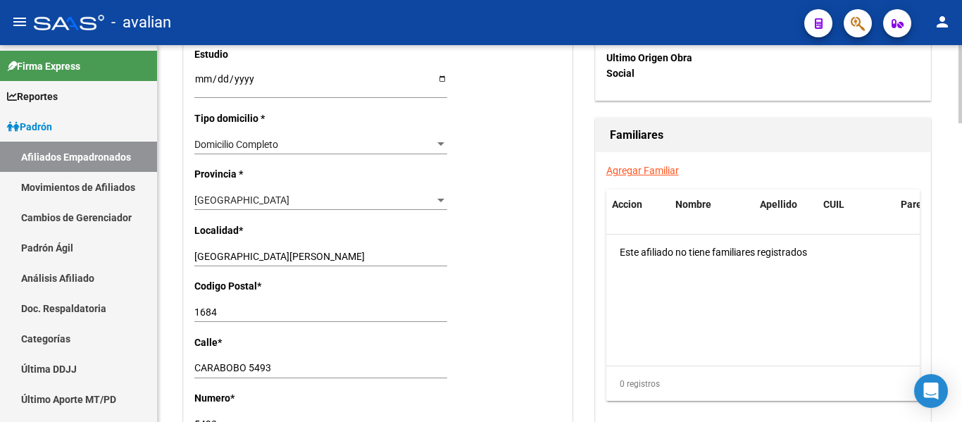
scroll to position [985, 0]
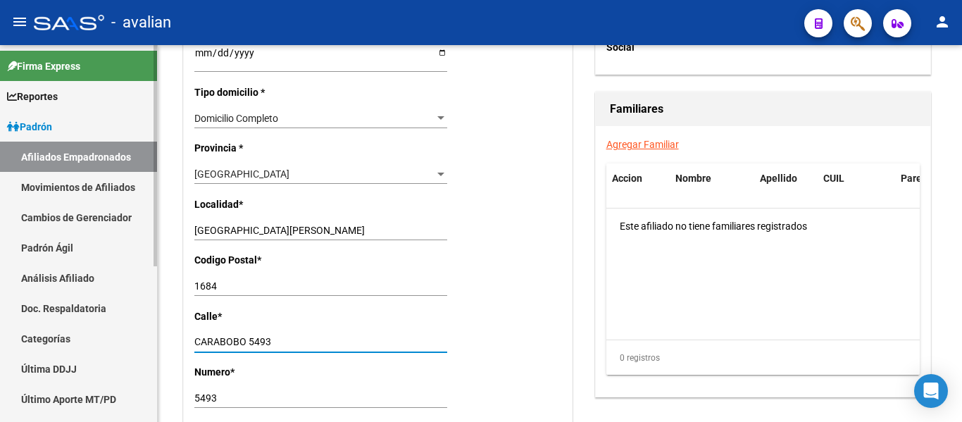
drag, startPoint x: 282, startPoint y: 344, endPoint x: 0, endPoint y: 278, distance: 289.9
click at [0, 278] on mat-sidenav-container "Firma Express Reportes [PERSON_NAME] Traspasos x O.S. Traspasos x Gerenciador T…" at bounding box center [481, 233] width 962 height 377
paste input "[PERSON_NAME]"
type input "[PERSON_NAME]"
click at [232, 403] on input "5493" at bounding box center [320, 398] width 253 height 12
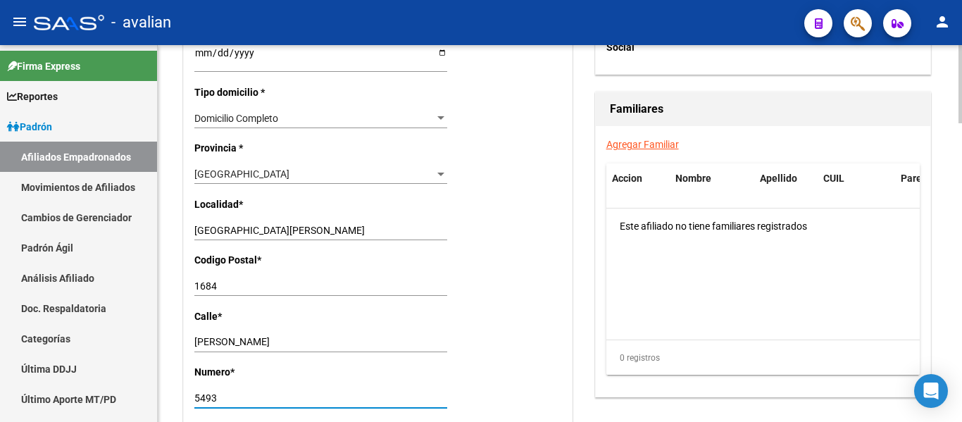
click at [232, 403] on input "5493" at bounding box center [320, 398] width 253 height 12
paste input "324"
click at [206, 398] on input "324" at bounding box center [320, 398] width 253 height 12
type input "324"
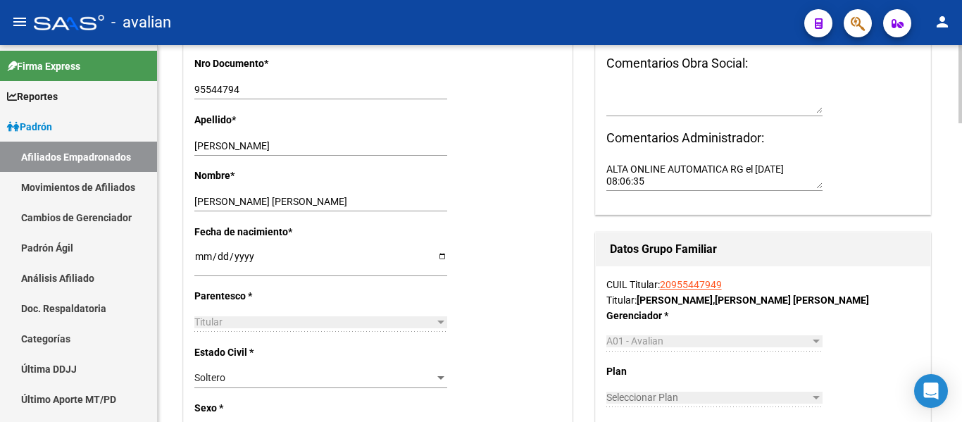
scroll to position [0, 0]
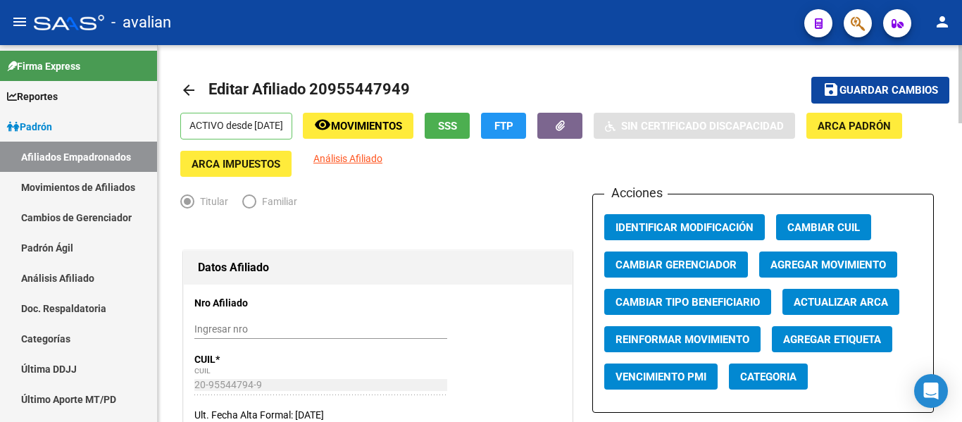
click at [875, 80] on button "save Guardar cambios" at bounding box center [880, 90] width 138 height 26
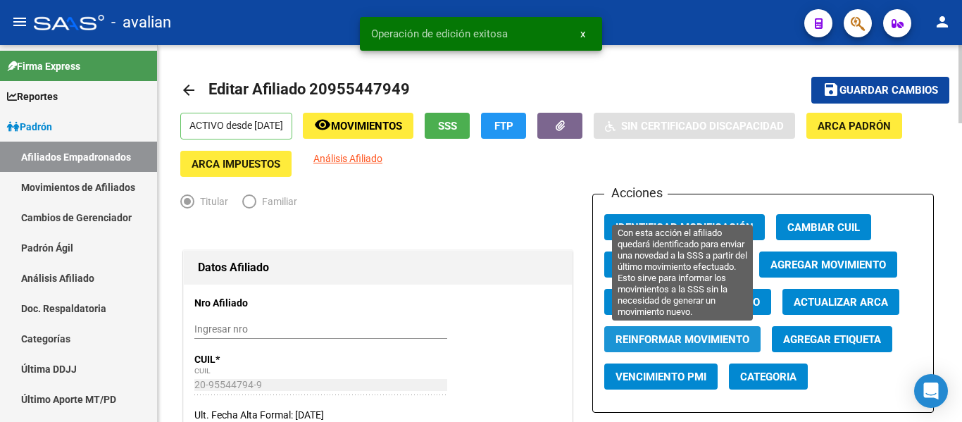
click at [626, 336] on span "Reinformar Movimiento" at bounding box center [682, 339] width 134 height 13
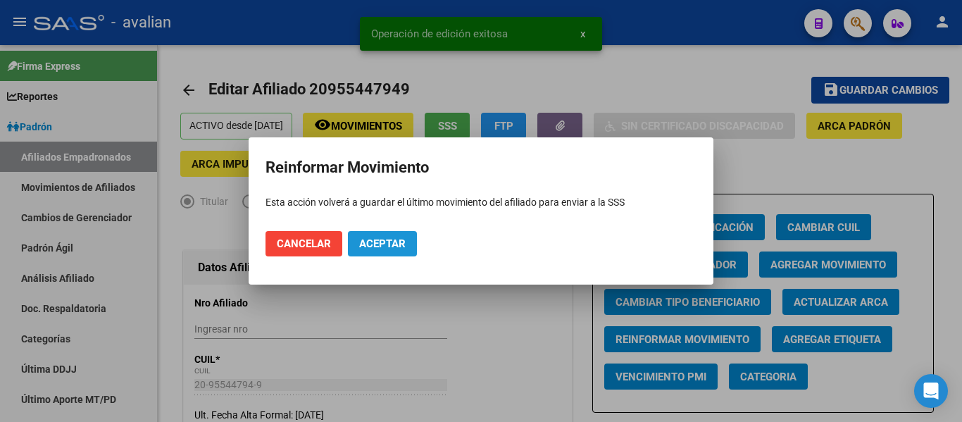
click at [386, 238] on span "Aceptar" at bounding box center [382, 243] width 46 height 13
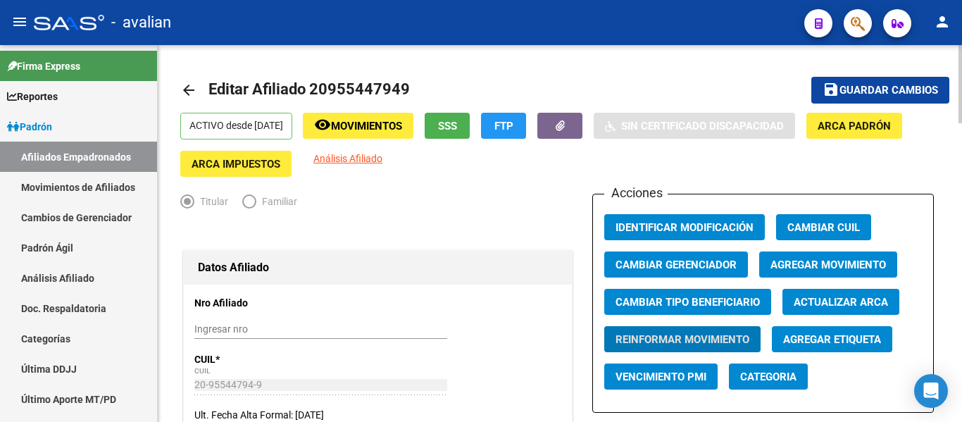
click at [196, 98] on mat-icon "arrow_back" at bounding box center [188, 90] width 17 height 17
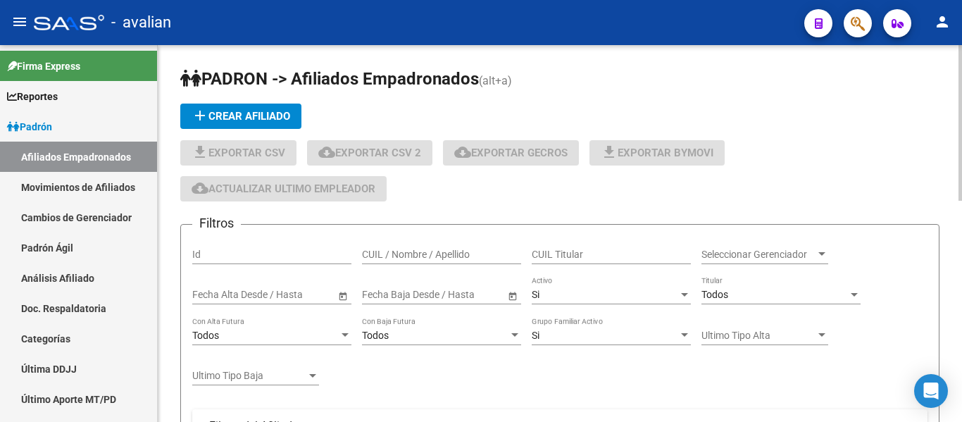
click at [432, 261] on div "CUIL / Nombre / Apellido" at bounding box center [441, 250] width 159 height 28
paste input "23960928539"
type input "23960928539"
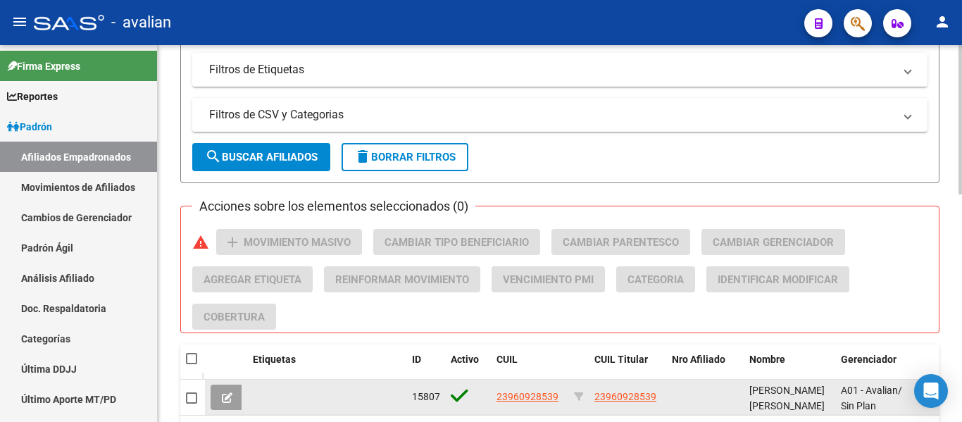
scroll to position [576, 0]
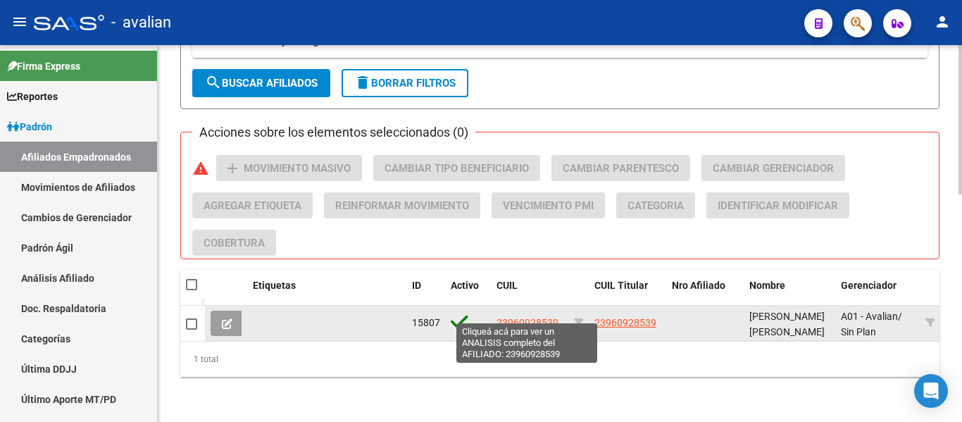
click at [546, 317] on span "23960928539" at bounding box center [527, 322] width 62 height 11
type textarea "23960928539"
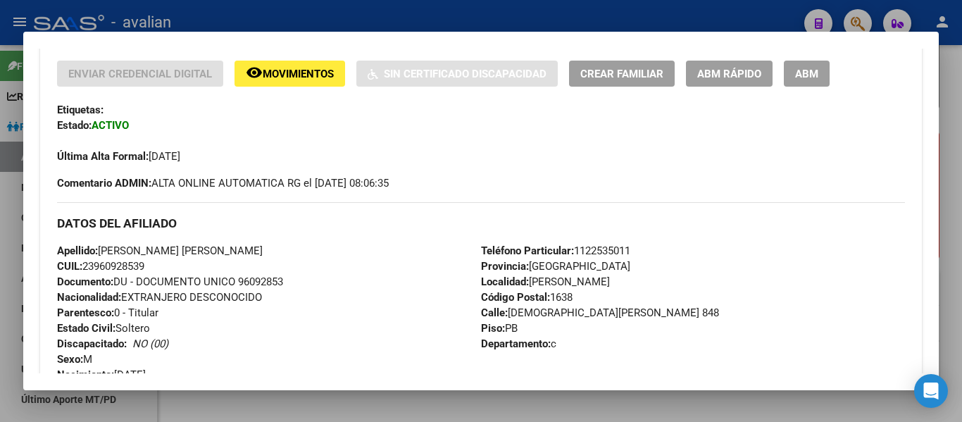
scroll to position [359, 0]
